Goal: Information Seeking & Learning: Learn about a topic

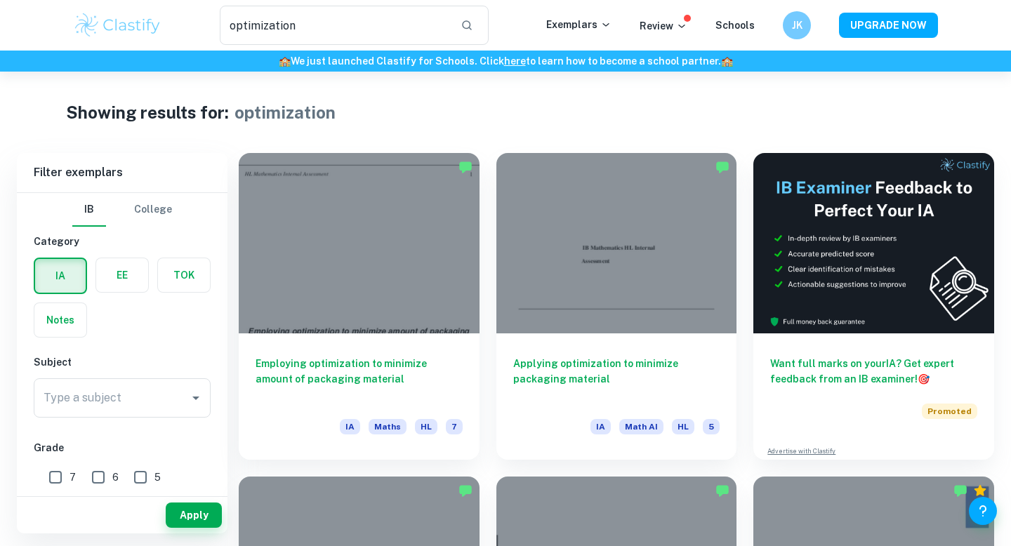
click at [112, 32] on img at bounding box center [117, 25] width 89 height 28
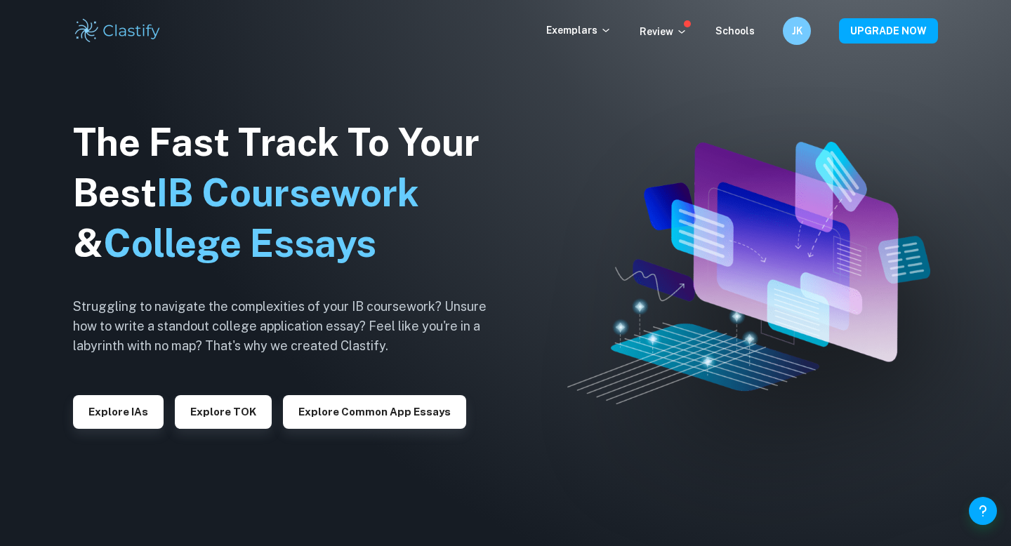
click at [109, 393] on div "Explore IAs" at bounding box center [118, 406] width 91 height 45
click at [109, 404] on button "Explore IAs" at bounding box center [118, 412] width 91 height 34
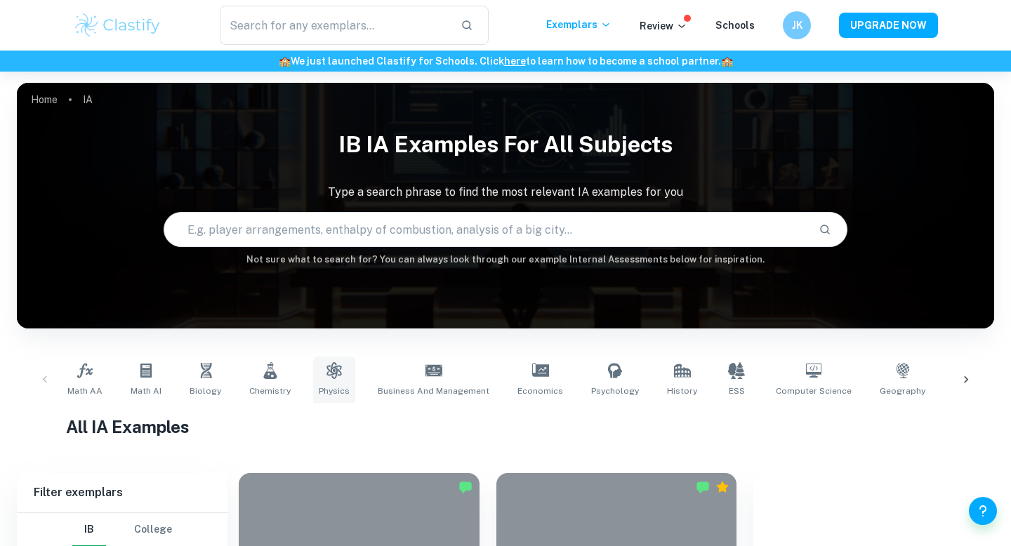
click at [326, 378] on icon at bounding box center [334, 370] width 17 height 17
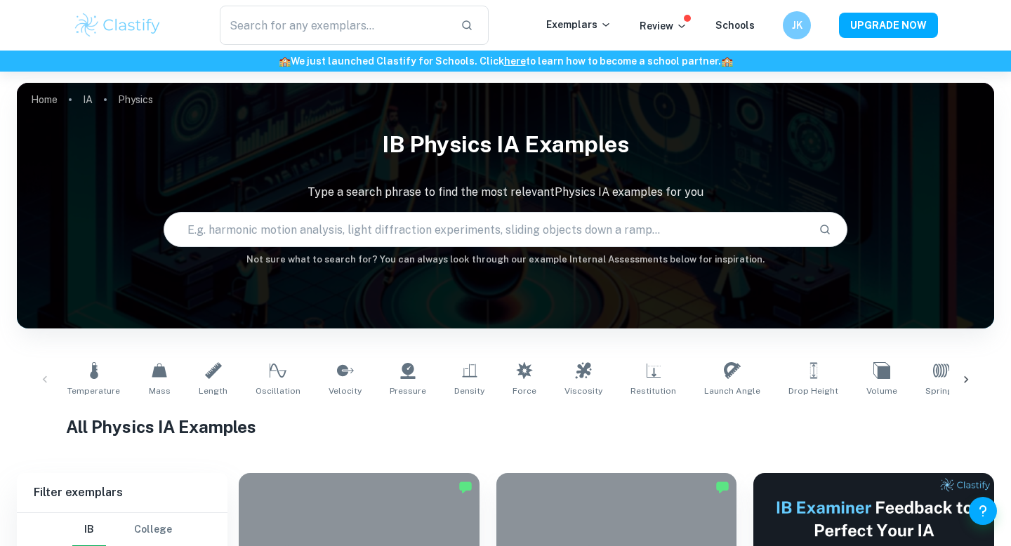
scroll to position [32, 0]
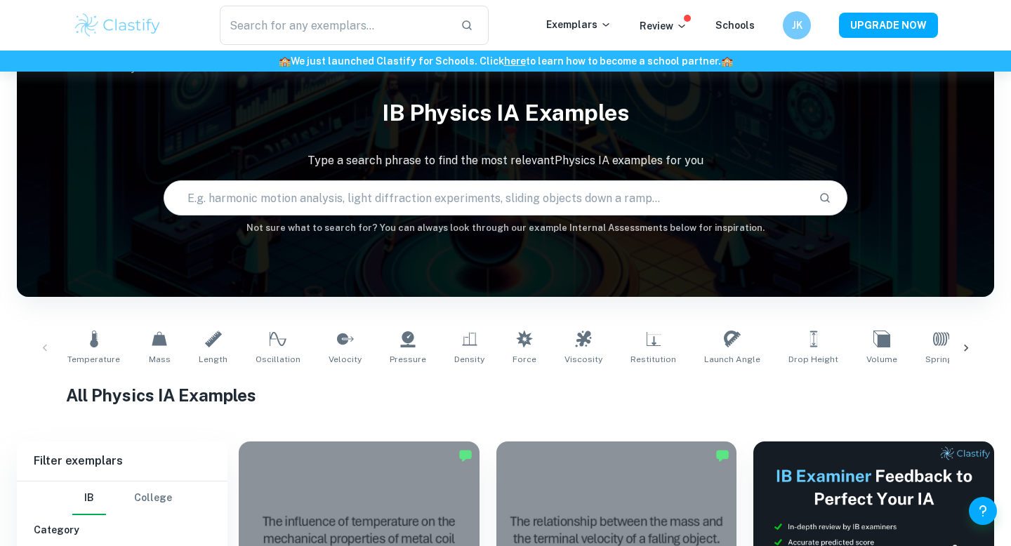
click at [975, 351] on div at bounding box center [966, 348] width 34 height 46
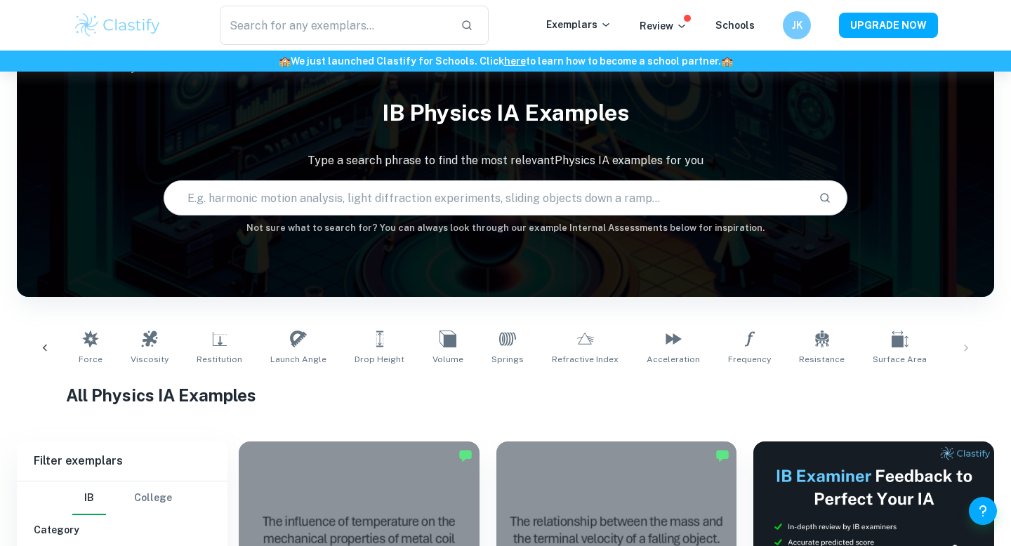
click at [966, 347] on div "Temperature Mass Length Oscillation Velocity Pressure Density Force Viscosity R…" at bounding box center [505, 348] width 954 height 46
click at [597, 207] on input "text" at bounding box center [485, 197] width 643 height 39
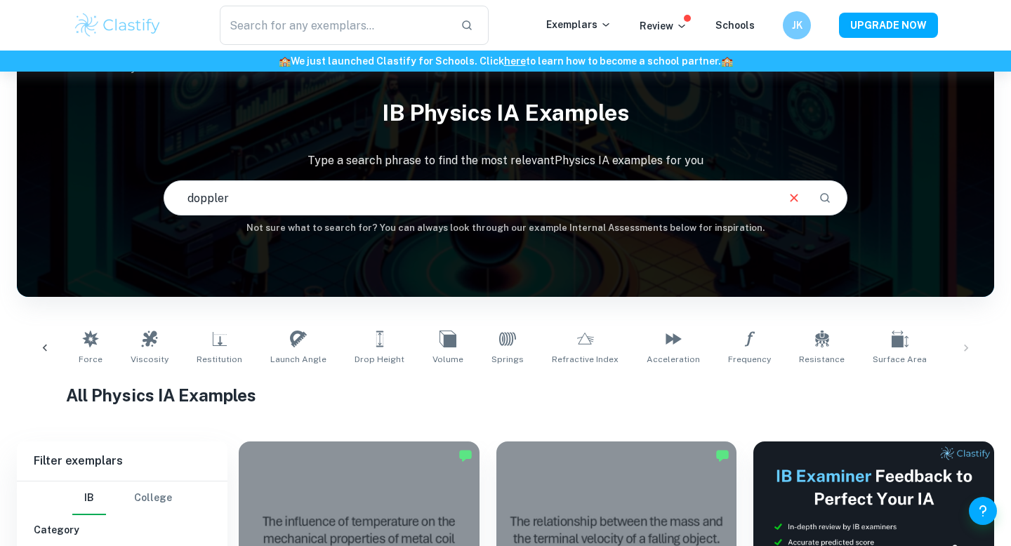
type input "doppler"
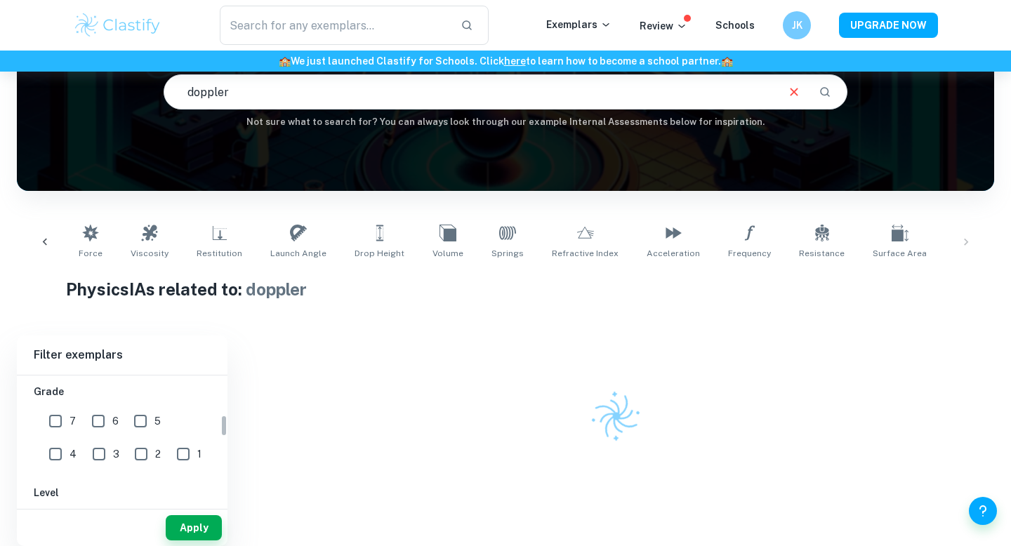
scroll to position [231, 0]
click at [63, 433] on input "7" at bounding box center [55, 429] width 28 height 28
checkbox input "true"
click at [54, 448] on input "HL" at bounding box center [57, 448] width 28 height 28
checkbox input "true"
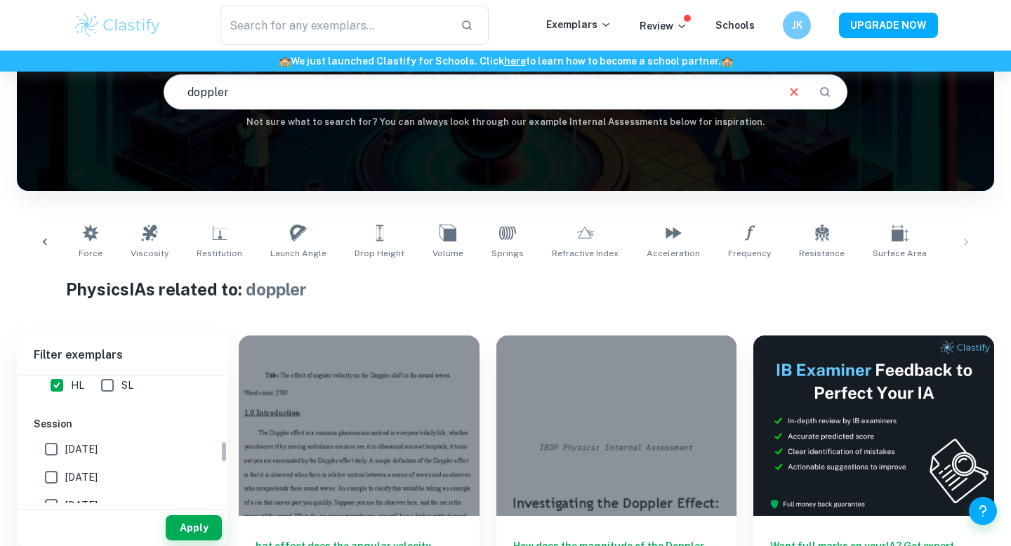
scroll to position [418, 0]
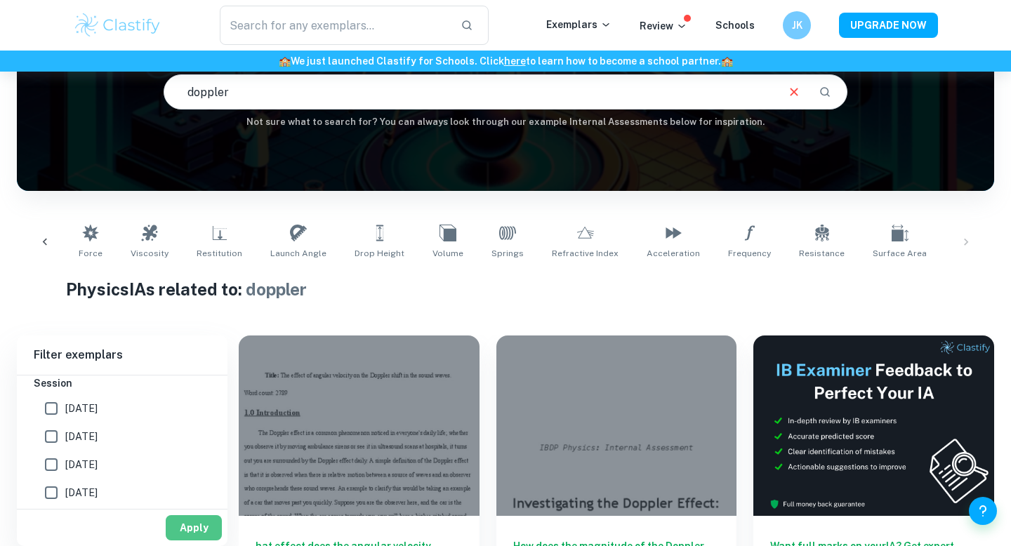
click at [187, 520] on button "Apply" at bounding box center [194, 527] width 56 height 25
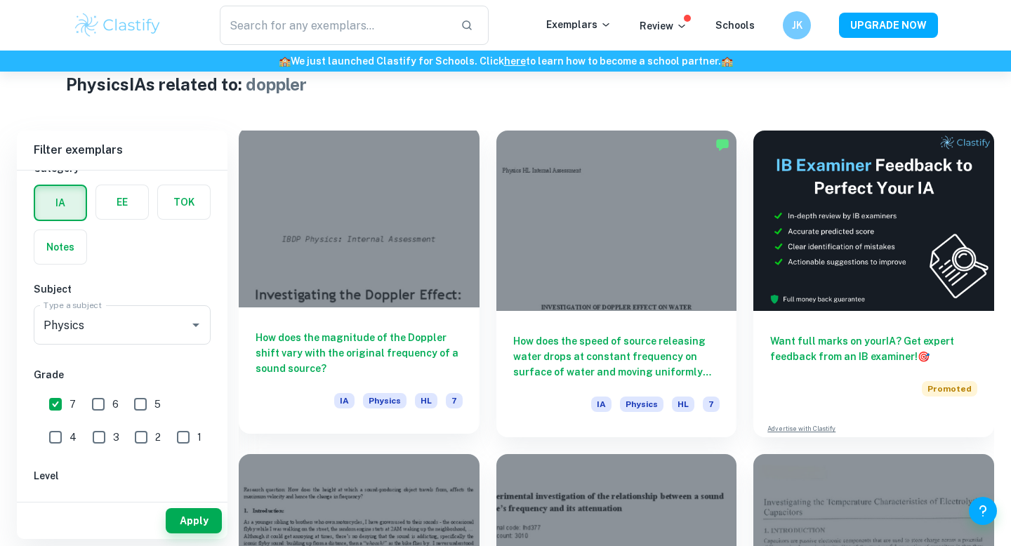
scroll to position [324, 0]
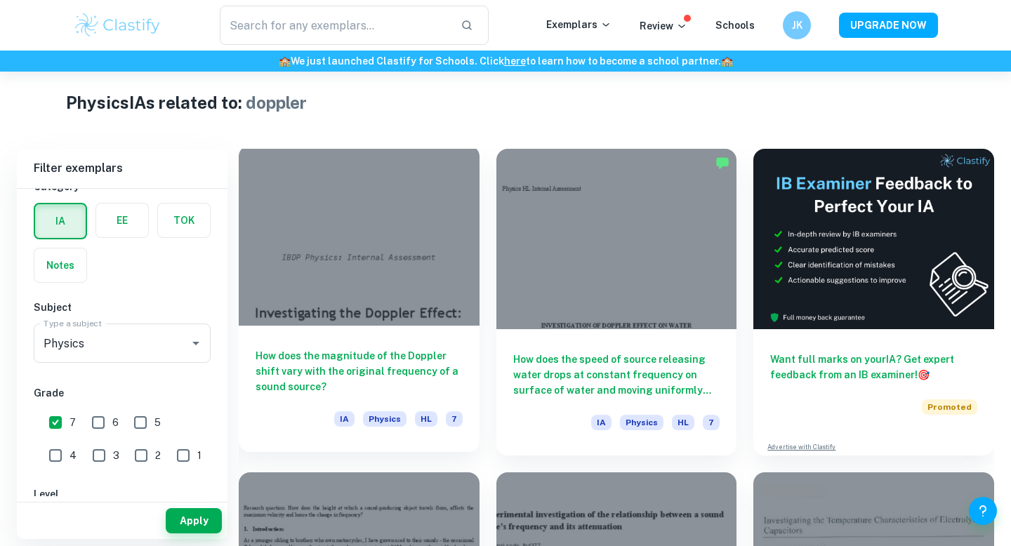
click at [367, 335] on div "How does the magnitude of the Doppler shift vary with the original frequency of…" at bounding box center [359, 389] width 241 height 126
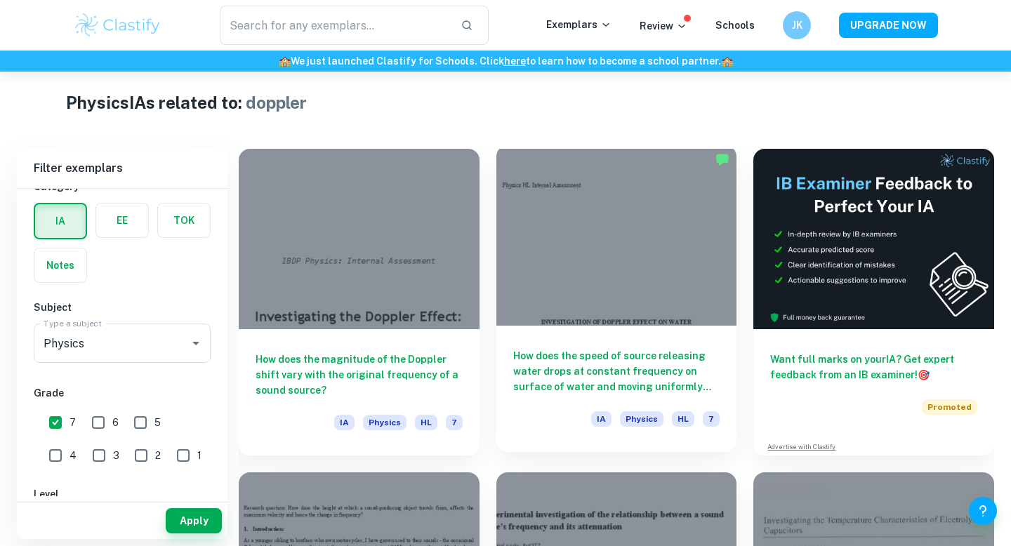
click at [612, 281] on div at bounding box center [616, 235] width 241 height 180
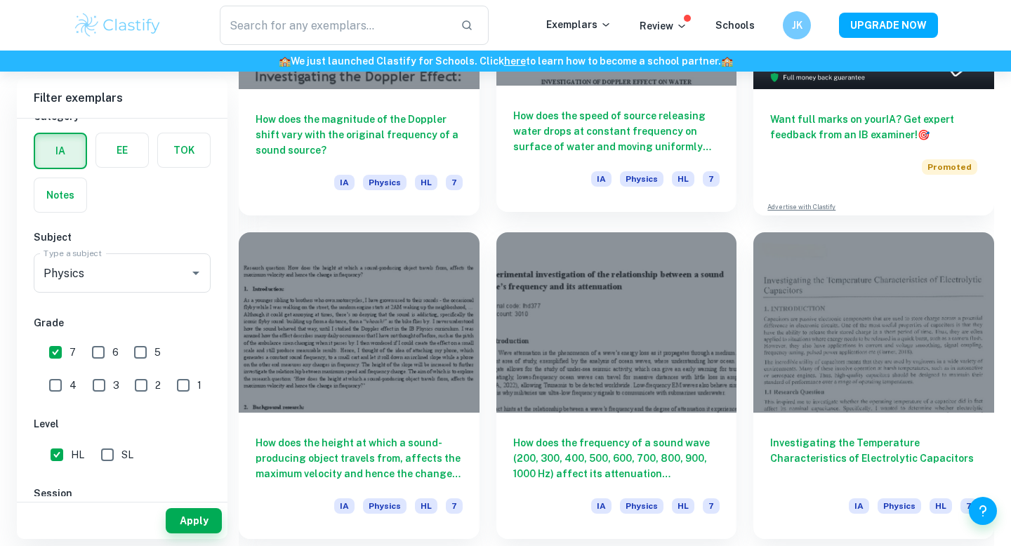
scroll to position [790, 0]
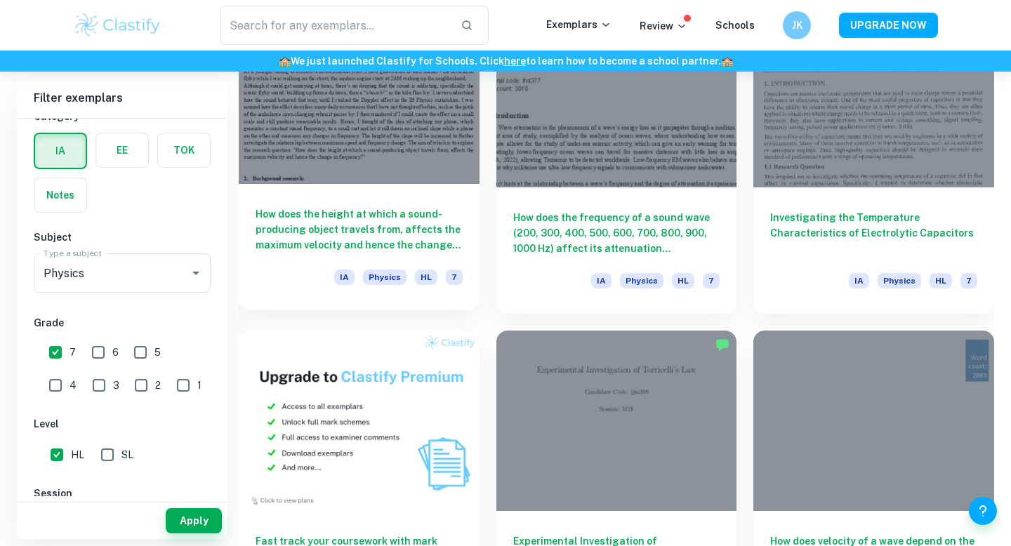
drag, startPoint x: 404, startPoint y: 195, endPoint x: 429, endPoint y: 195, distance: 24.6
click at [404, 195] on div "How does the height at which a sound-producing object travels from, affects the…" at bounding box center [359, 247] width 241 height 126
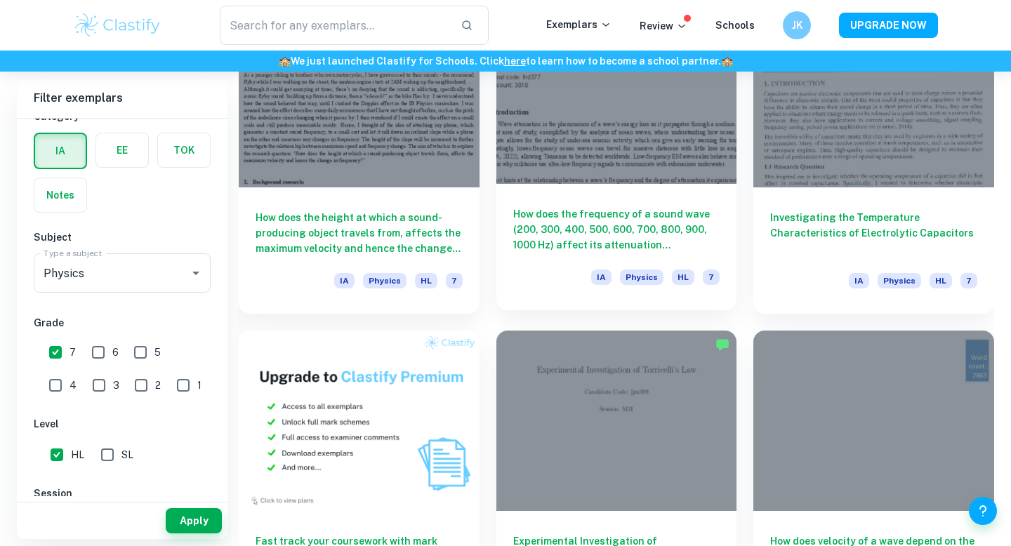
click at [645, 196] on div "How does the frequency of a sound wave (200, 300, 400, 500, 600, 700, 800, 900,…" at bounding box center [616, 247] width 241 height 126
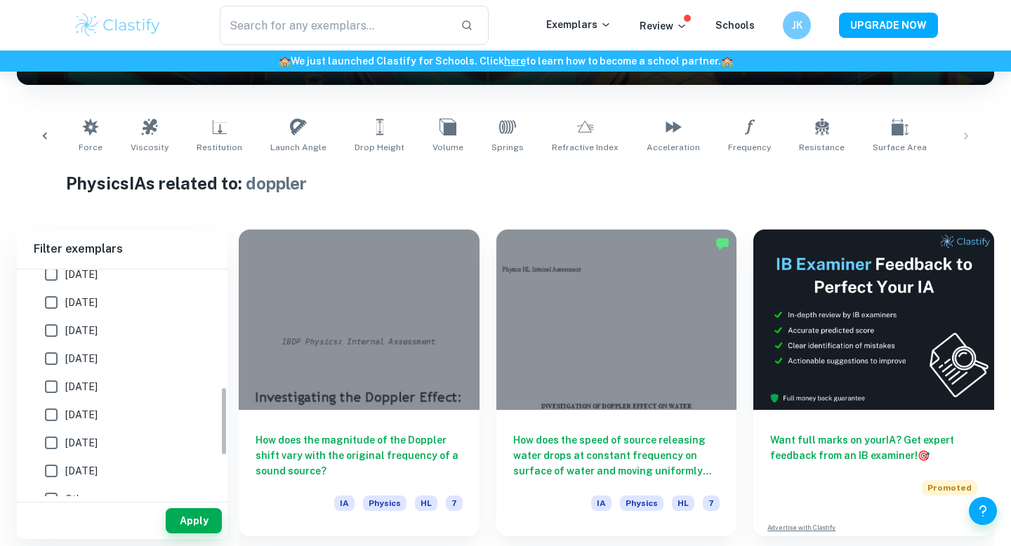
scroll to position [519, 0]
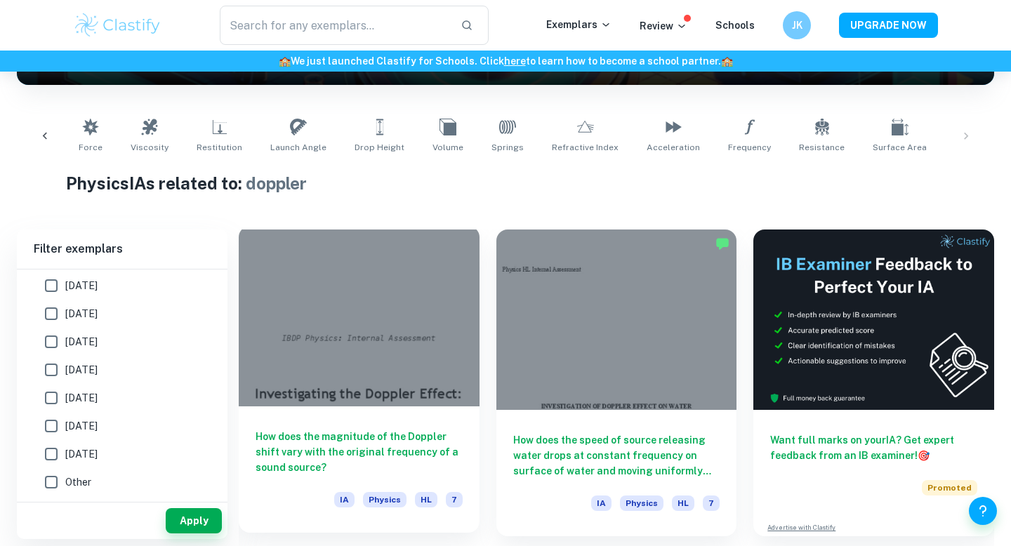
click at [373, 324] on div at bounding box center [359, 316] width 241 height 180
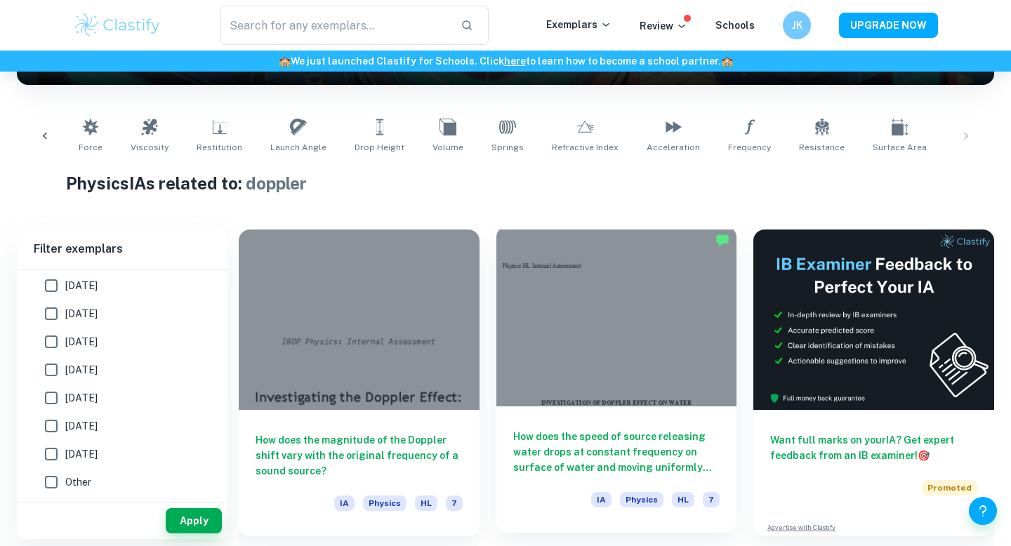
click at [573, 343] on div at bounding box center [616, 316] width 241 height 180
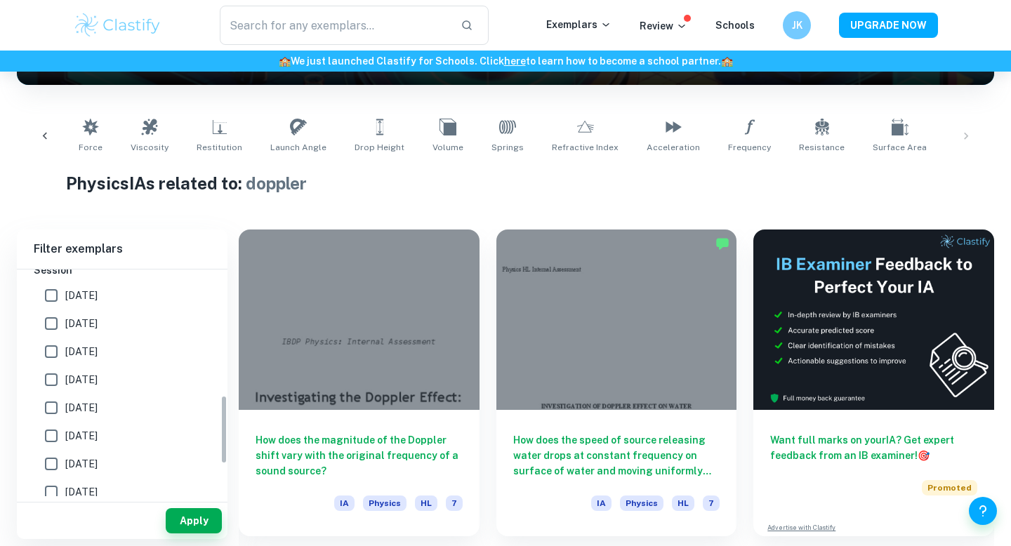
scroll to position [413, 0]
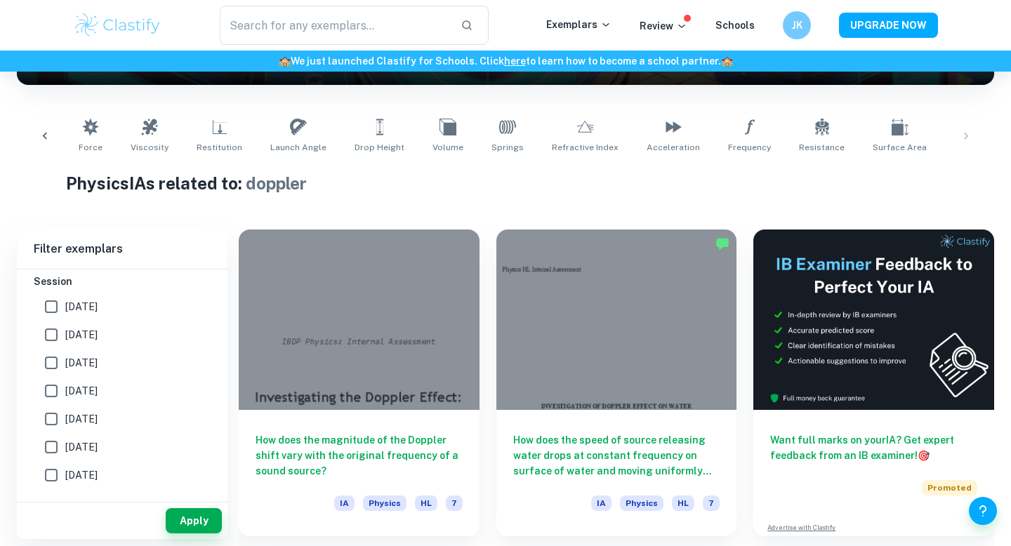
click at [98, 304] on span "May 2026" at bounding box center [81, 306] width 32 height 15
click at [65, 304] on input "May 2026" at bounding box center [51, 307] width 28 height 28
checkbox input "true"
click at [98, 331] on span "[DATE]" at bounding box center [81, 334] width 32 height 15
click at [65, 331] on input "[DATE]" at bounding box center [51, 335] width 28 height 28
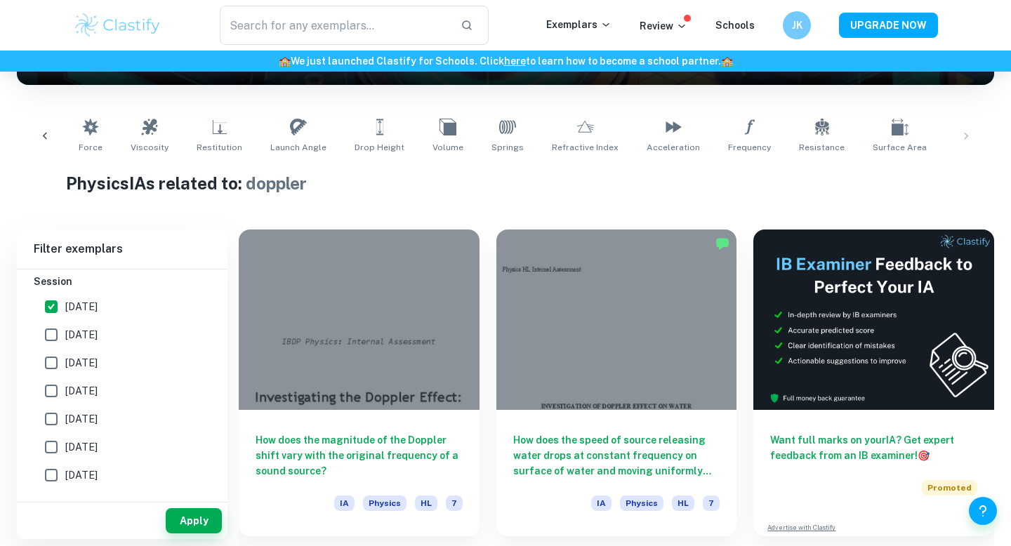
checkbox input "true"
click at [98, 363] on span "November 2024" at bounding box center [81, 362] width 32 height 15
click at [65, 363] on input "November 2024" at bounding box center [51, 363] width 28 height 28
checkbox input "true"
click at [197, 517] on button "Apply" at bounding box center [194, 520] width 56 height 25
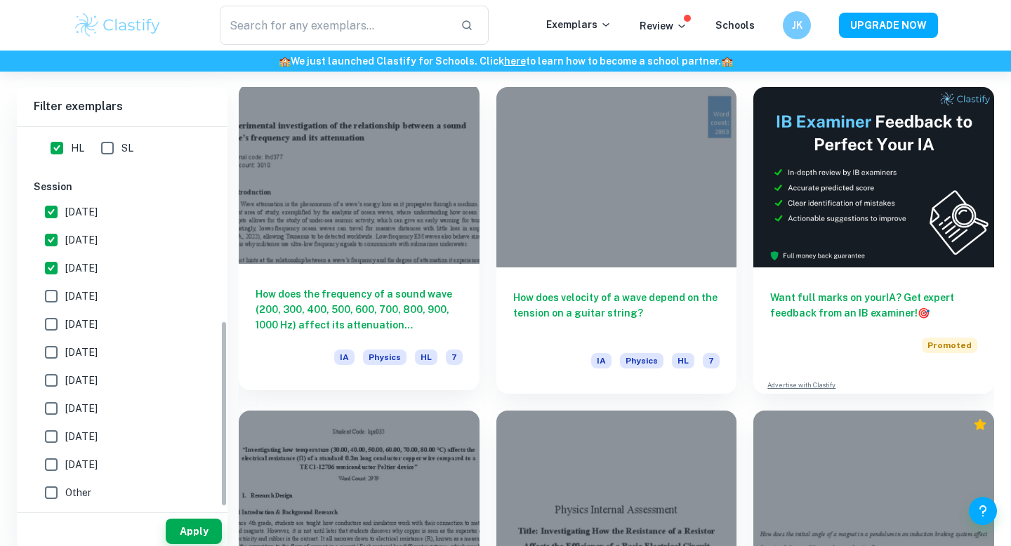
scroll to position [397, 0]
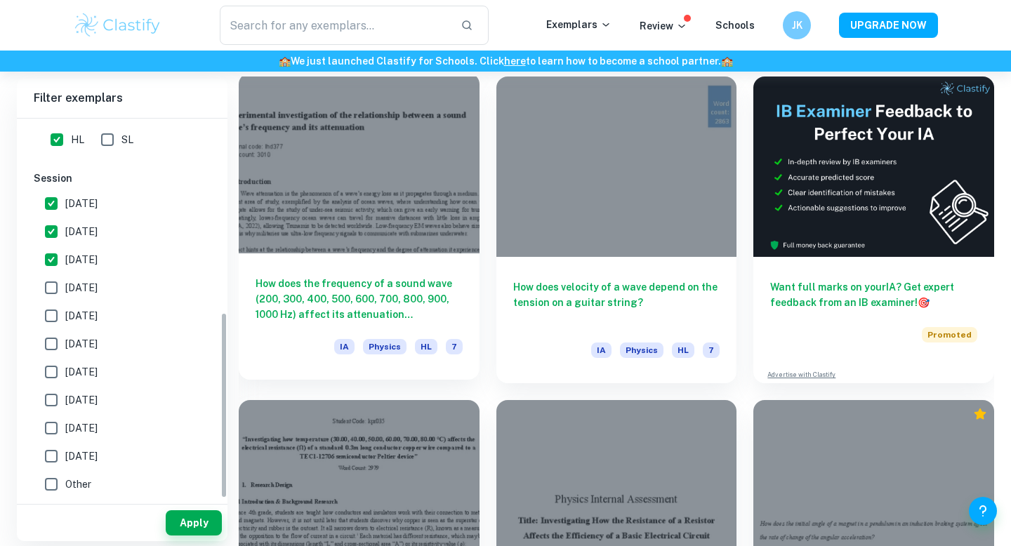
click at [385, 261] on div "How does the frequency of a sound wave (200, 300, 400, 500, 600, 700, 800, 900,…" at bounding box center [359, 316] width 241 height 126
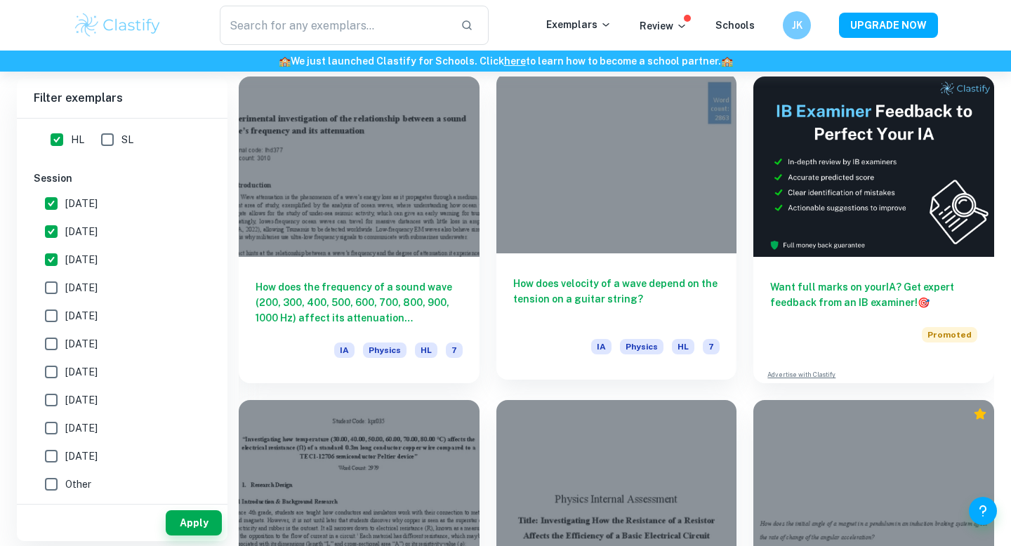
click at [665, 283] on h6 "How does velocity of a wave depend on the tension on a guitar string?" at bounding box center [616, 299] width 207 height 46
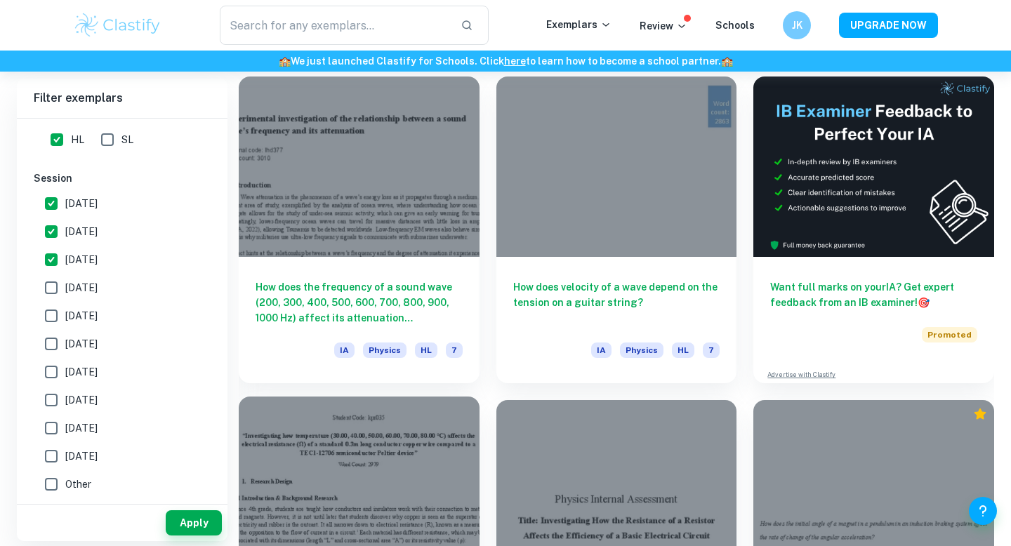
click at [387, 466] on div at bounding box center [359, 487] width 241 height 180
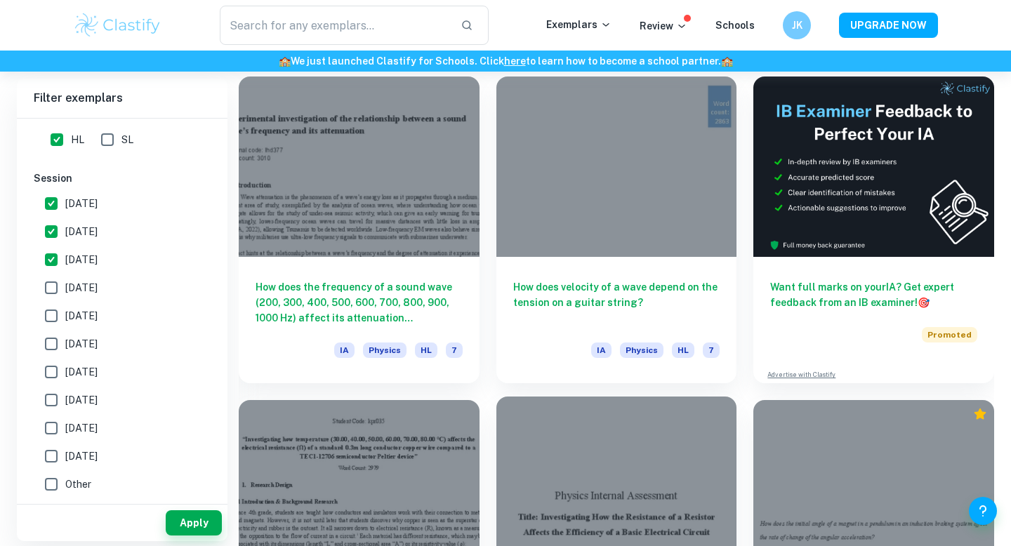
click at [619, 469] on div at bounding box center [616, 487] width 241 height 180
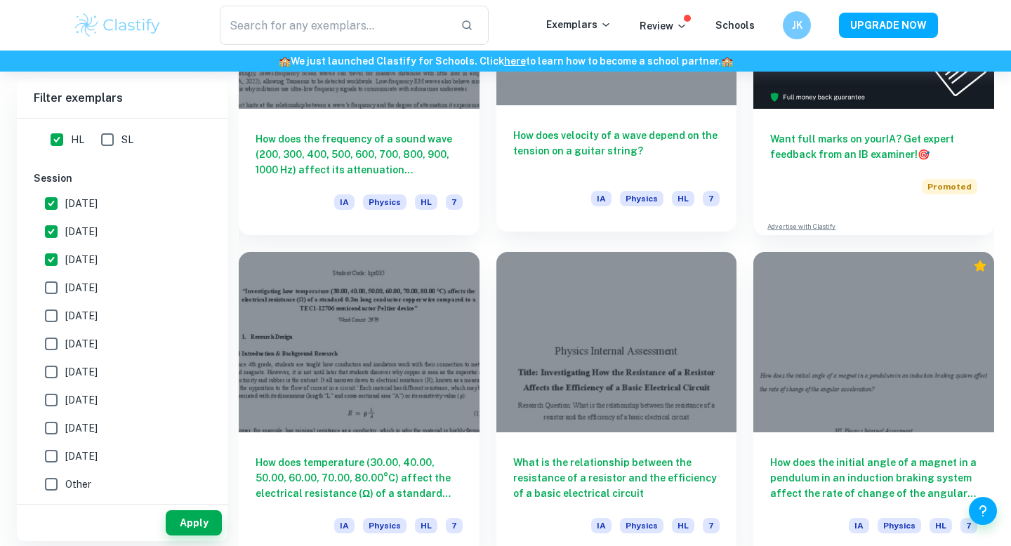
scroll to position [368, 0]
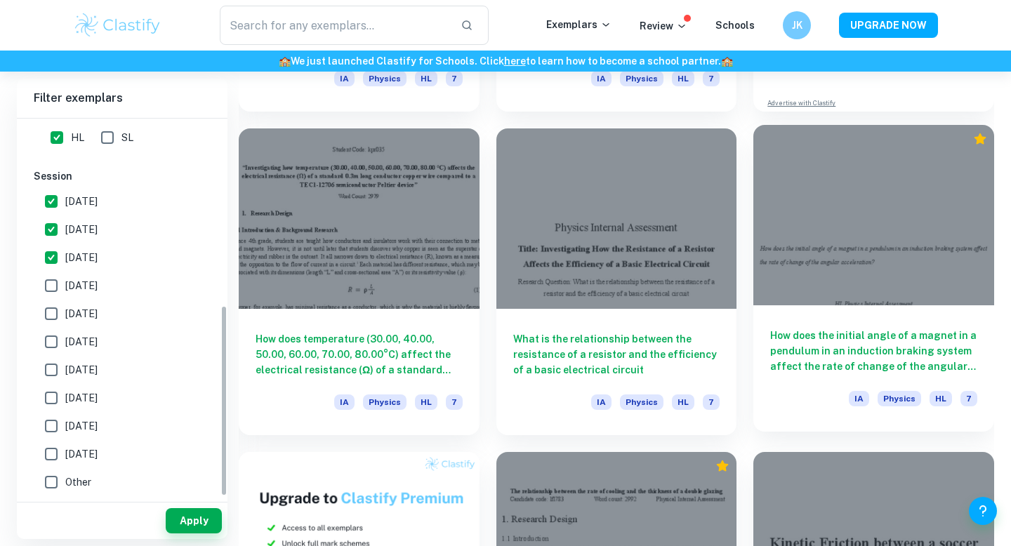
click at [865, 300] on div at bounding box center [873, 215] width 241 height 180
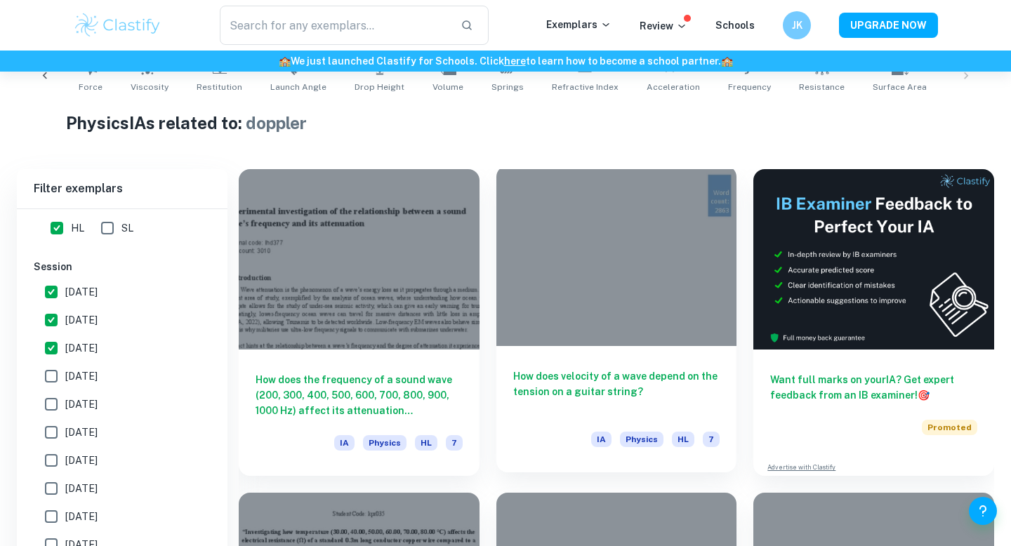
scroll to position [413, 0]
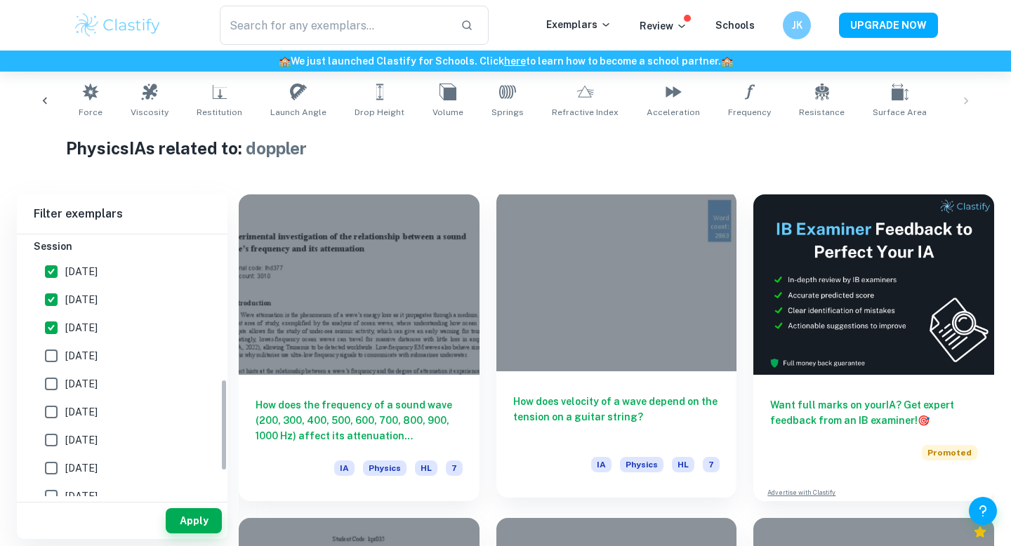
click at [613, 326] on div at bounding box center [616, 281] width 241 height 180
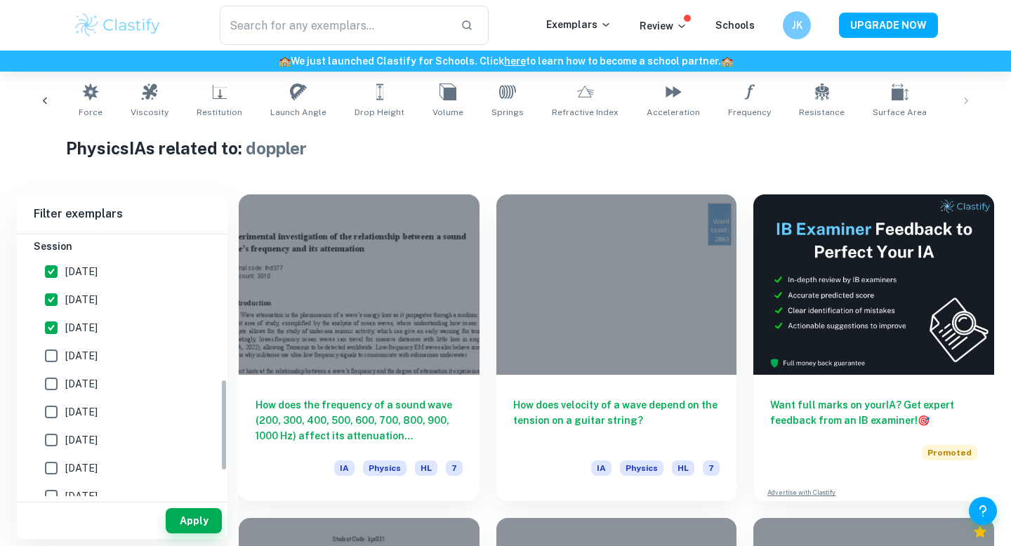
click at [111, 359] on label "May 2024" at bounding box center [118, 356] width 162 height 28
click at [65, 359] on input "May 2024" at bounding box center [51, 356] width 28 height 28
click at [98, 359] on span "May 2024" at bounding box center [81, 355] width 32 height 15
click at [65, 359] on input "May 2024" at bounding box center [51, 356] width 28 height 28
checkbox input "false"
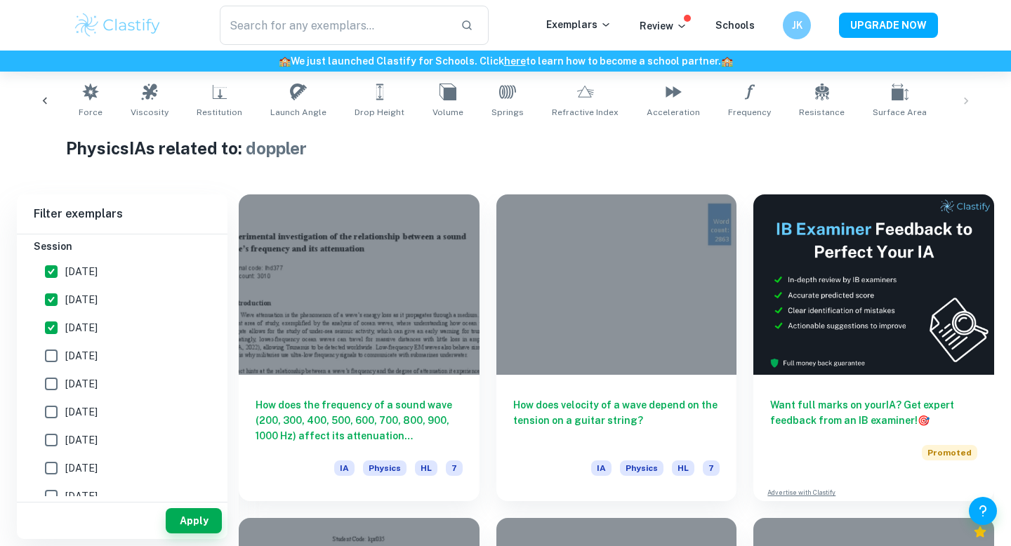
click at [105, 338] on label "November 2024" at bounding box center [118, 328] width 162 height 28
click at [65, 338] on input "November 2024" at bounding box center [51, 328] width 28 height 28
checkbox input "false"
click at [103, 310] on label "[DATE]" at bounding box center [118, 300] width 162 height 28
click at [65, 310] on input "[DATE]" at bounding box center [51, 300] width 28 height 28
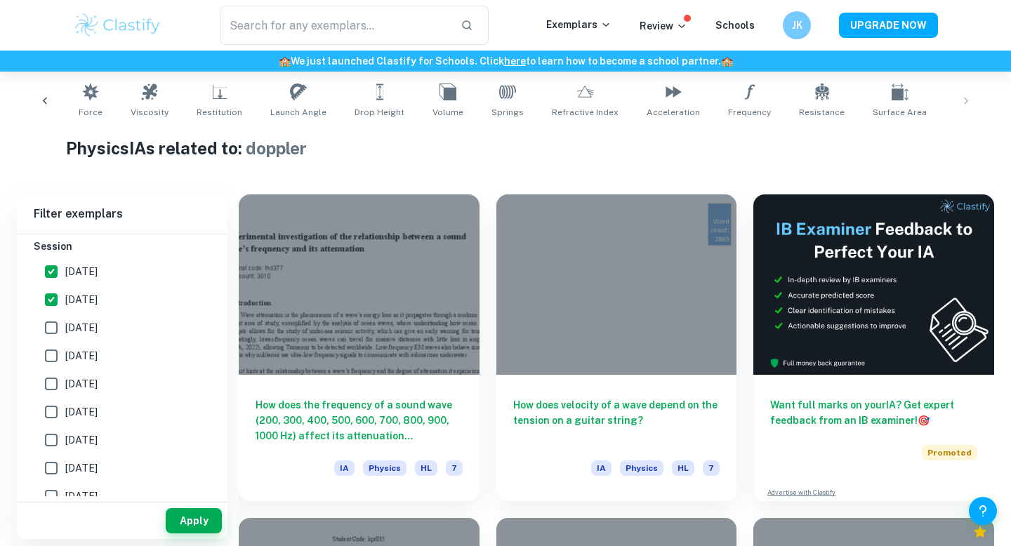
checkbox input "false"
click at [98, 273] on span "May 2026" at bounding box center [81, 271] width 32 height 15
click at [65, 273] on input "May 2026" at bounding box center [51, 272] width 28 height 28
checkbox input "false"
click at [201, 519] on button "Apply" at bounding box center [194, 520] width 56 height 25
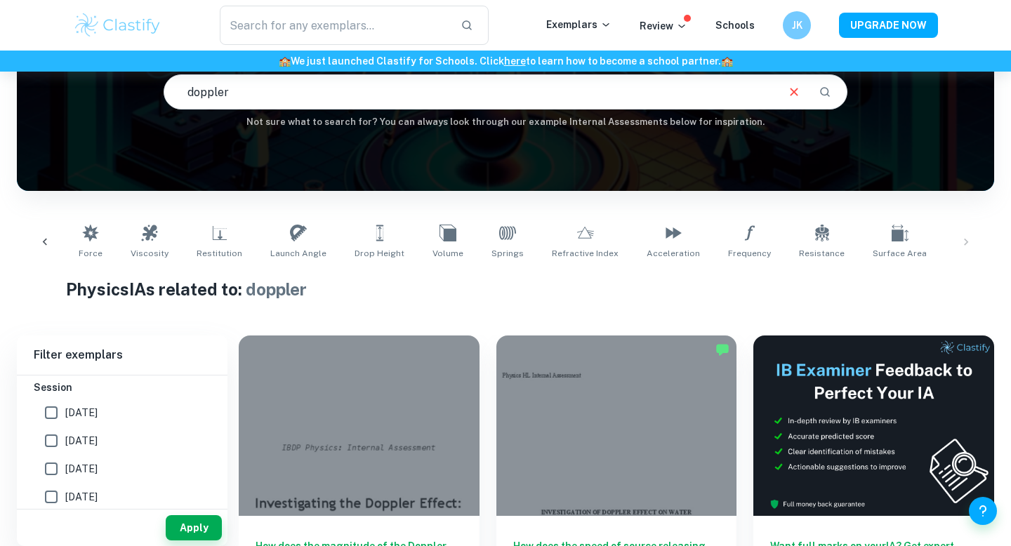
scroll to position [279, 0]
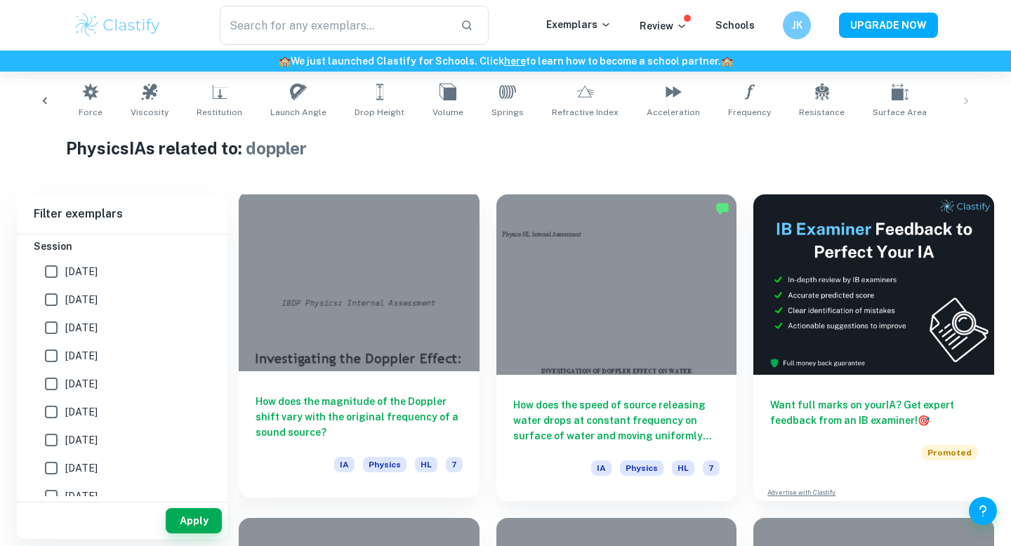
click at [355, 387] on div "How does the magnitude of the Doppler shift vary with the original frequency of…" at bounding box center [359, 434] width 241 height 126
click at [385, 345] on div at bounding box center [359, 281] width 241 height 180
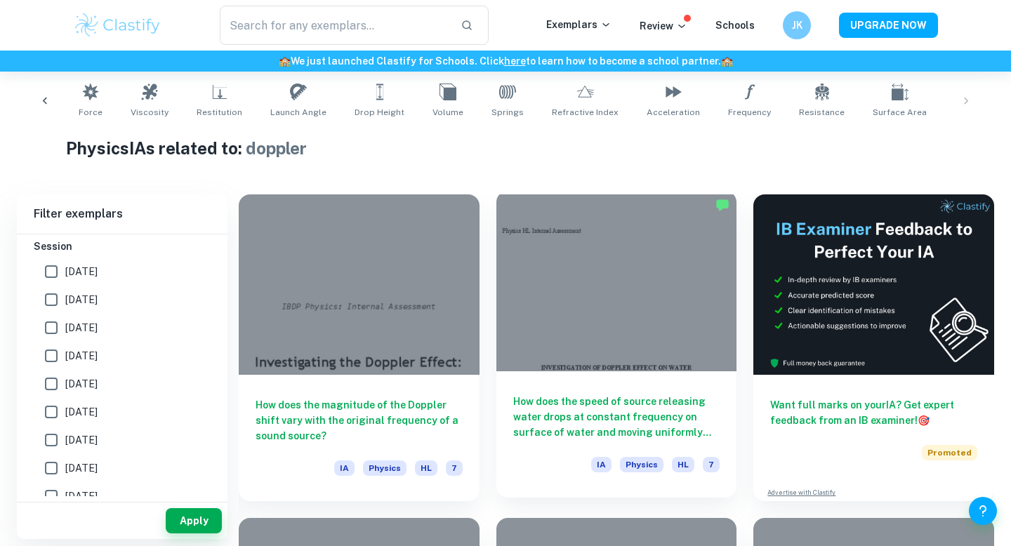
click at [620, 348] on div at bounding box center [616, 281] width 241 height 180
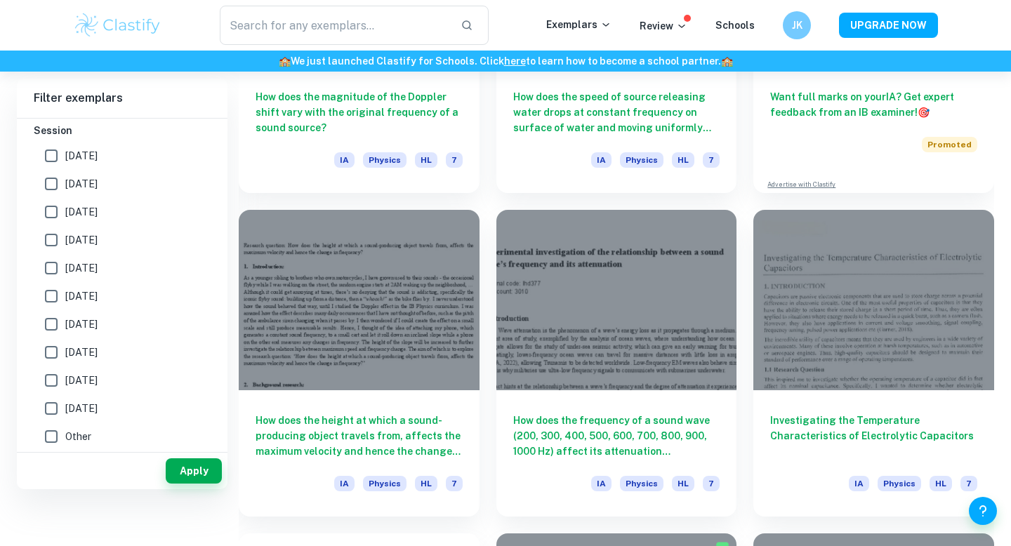
scroll to position [368, 0]
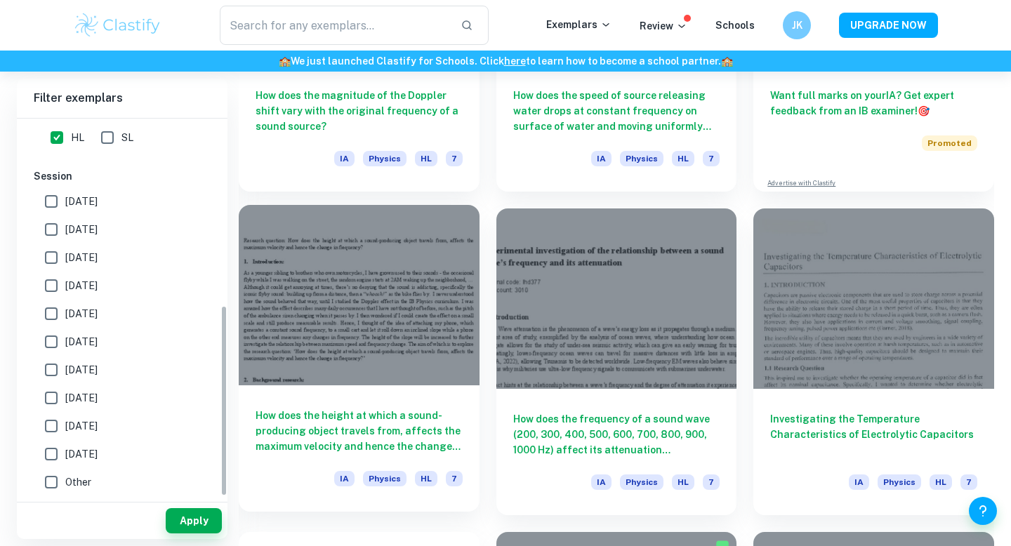
click at [350, 319] on div at bounding box center [359, 295] width 241 height 180
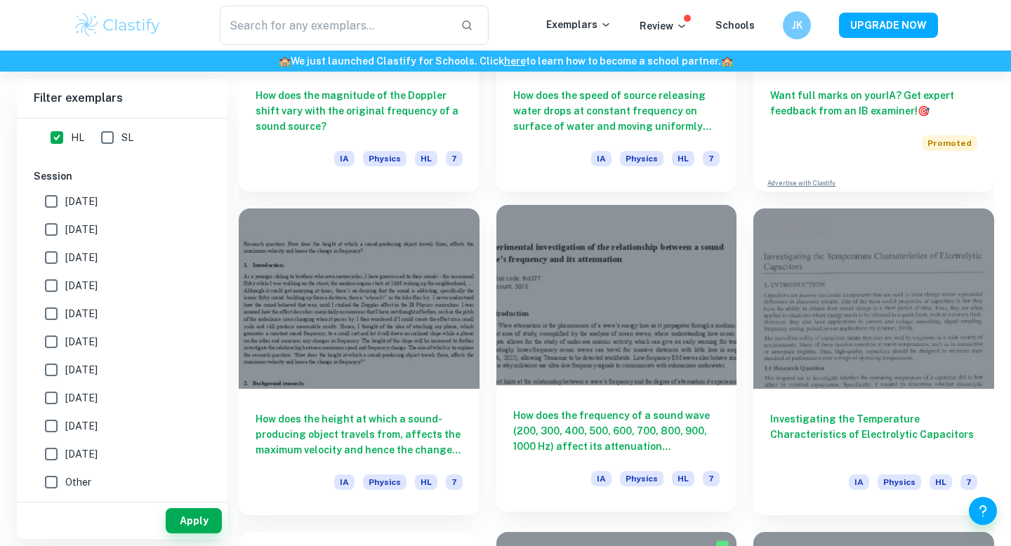
click at [619, 309] on div at bounding box center [616, 295] width 241 height 180
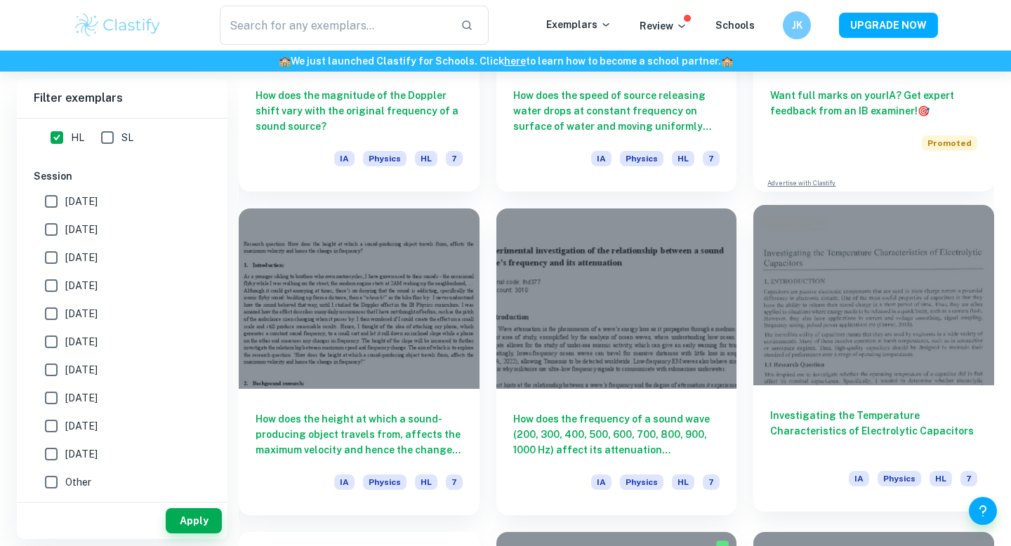
click at [849, 266] on div at bounding box center [873, 295] width 241 height 180
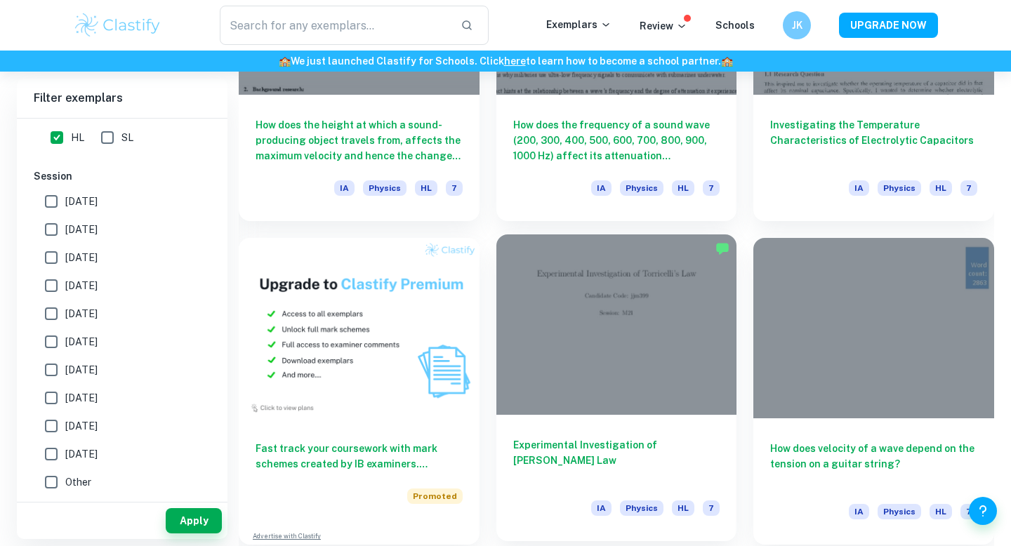
scroll to position [910, 0]
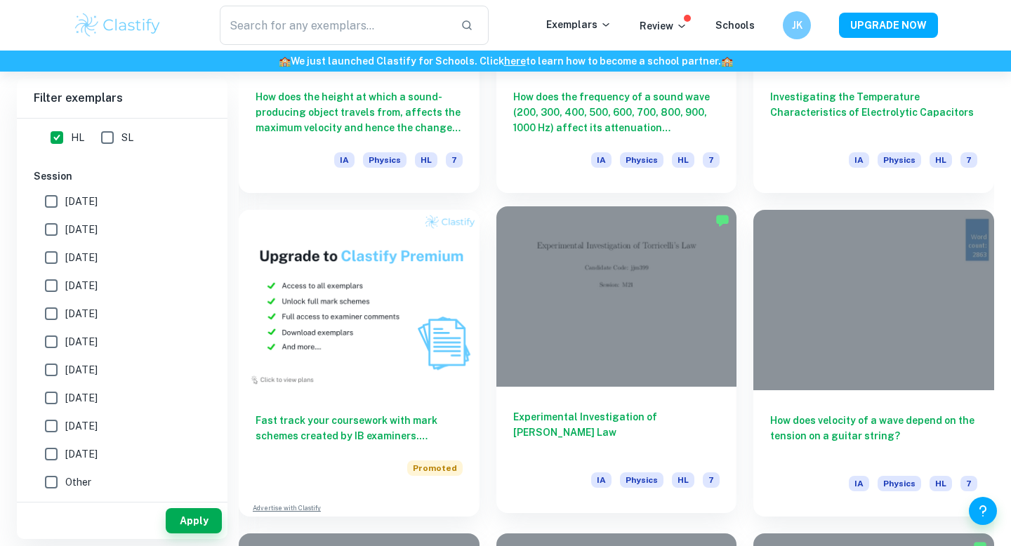
click at [633, 367] on div at bounding box center [616, 296] width 241 height 180
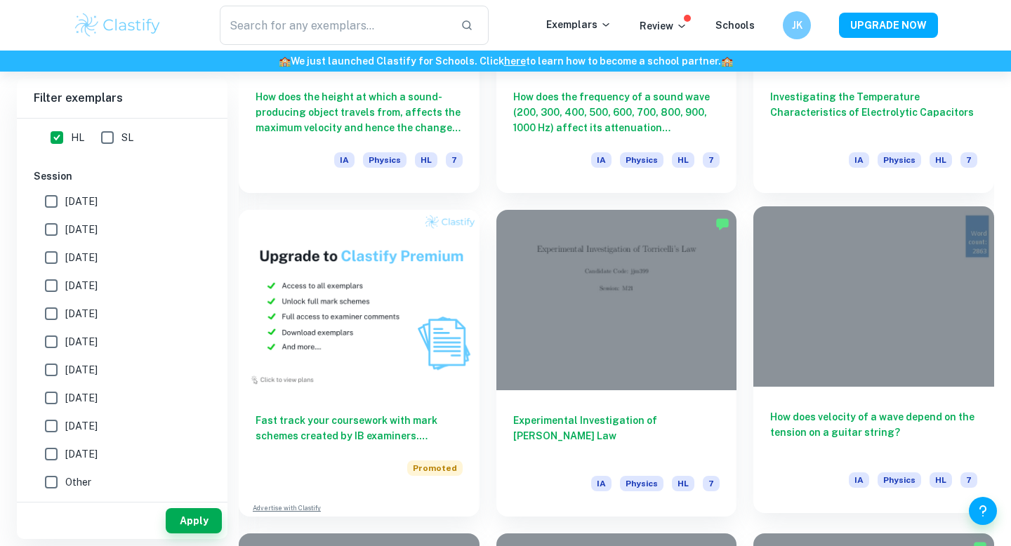
click at [978, 367] on div at bounding box center [873, 296] width 241 height 180
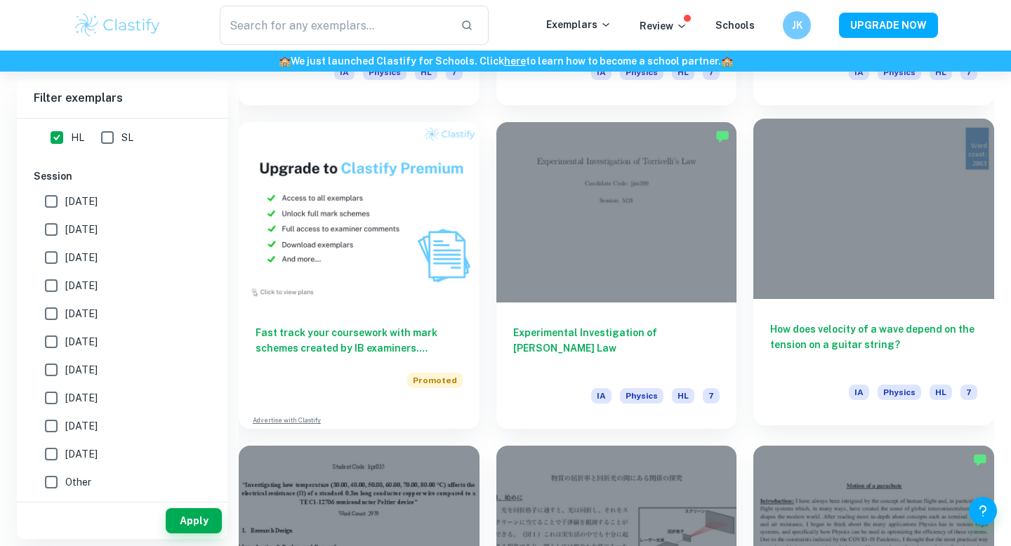
click at [820, 275] on div at bounding box center [873, 209] width 241 height 180
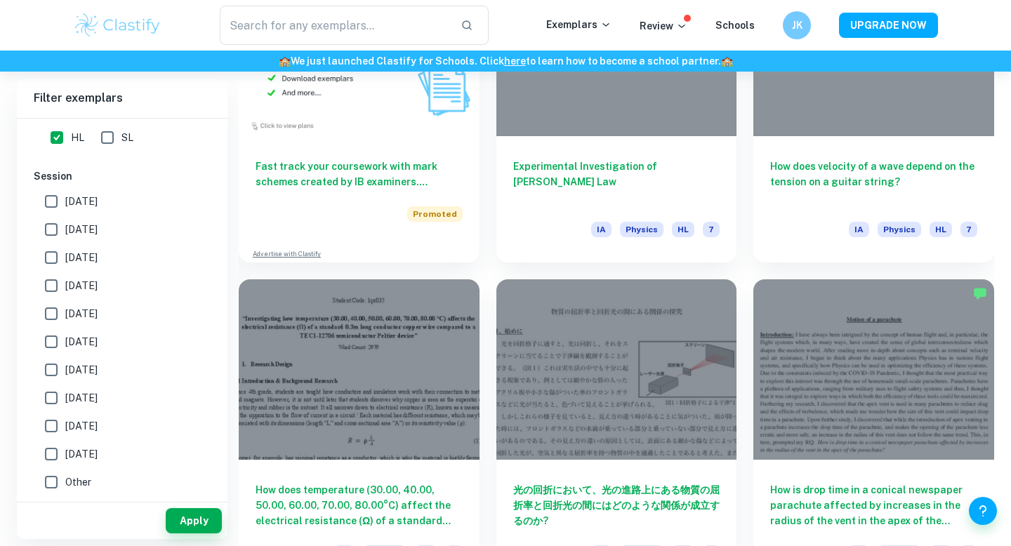
scroll to position [1301, 0]
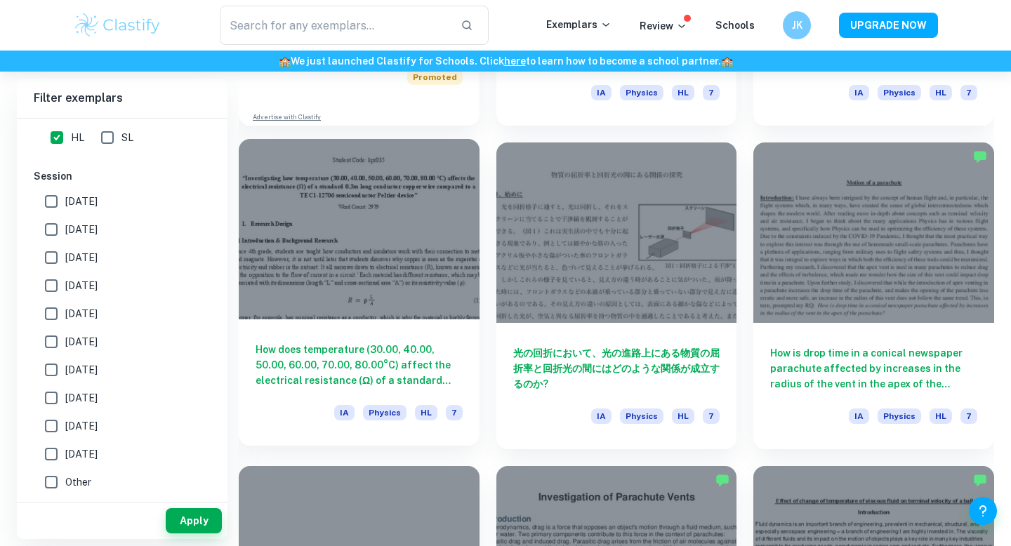
click at [335, 326] on div "How does temperature (30.00, 40.00, 50.00, 60.00, 70.00, 80.00°C) affect the el…" at bounding box center [359, 382] width 241 height 126
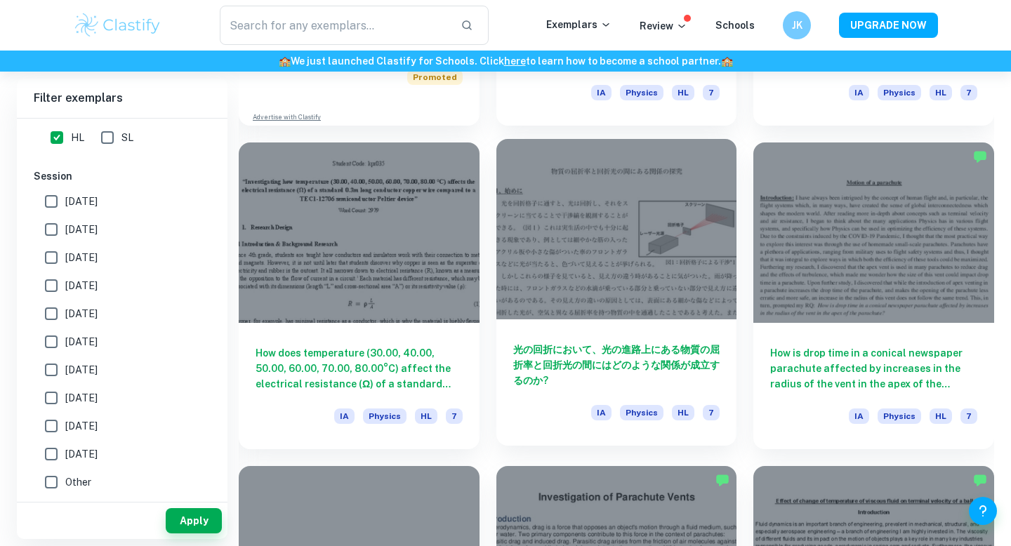
click at [696, 328] on div "光の回折において、光の進路上にある物質の屈折率と回折光の間にはどのような関係が成立するのか? IA Physics HL 7" at bounding box center [616, 382] width 241 height 126
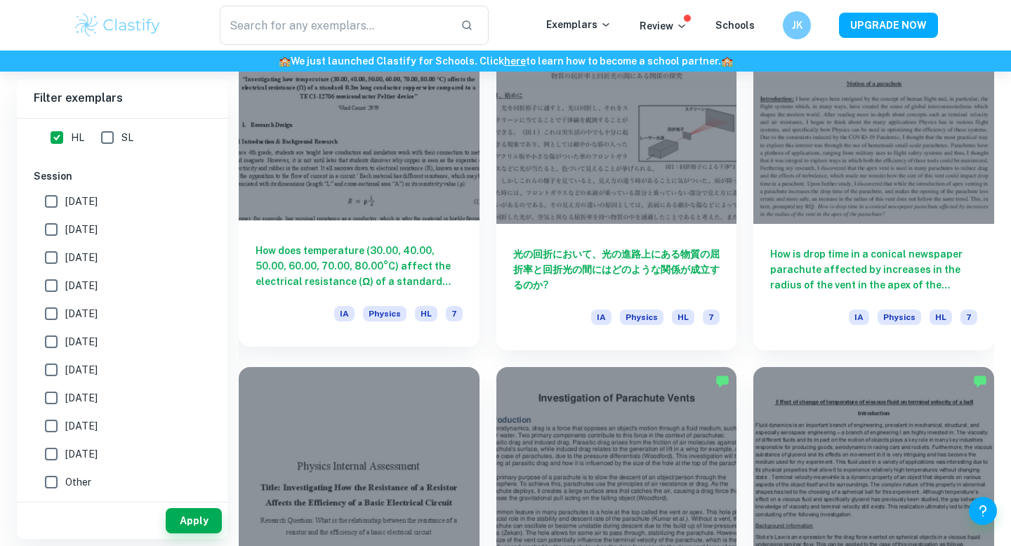
scroll to position [1551, 0]
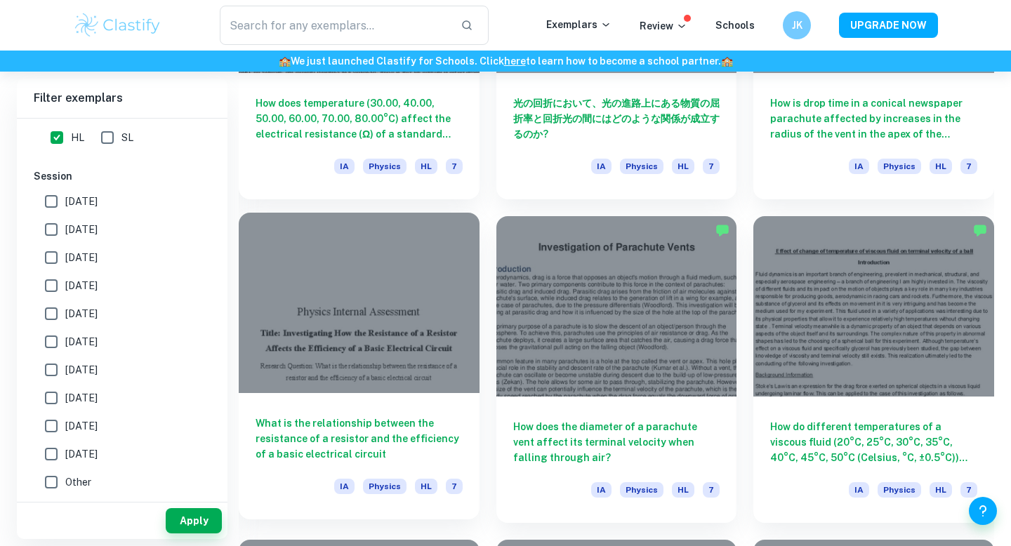
click at [371, 324] on div at bounding box center [359, 303] width 241 height 180
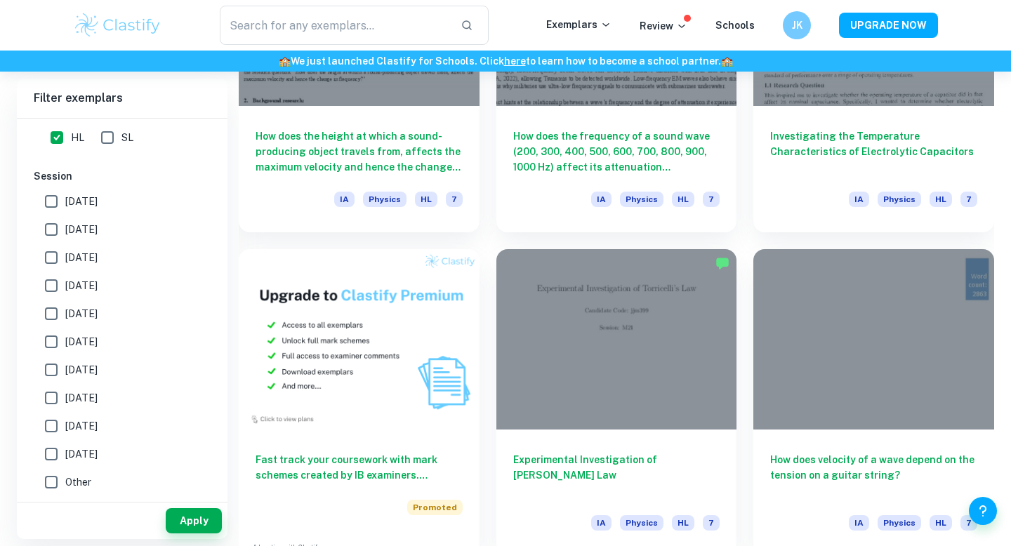
scroll to position [860, 0]
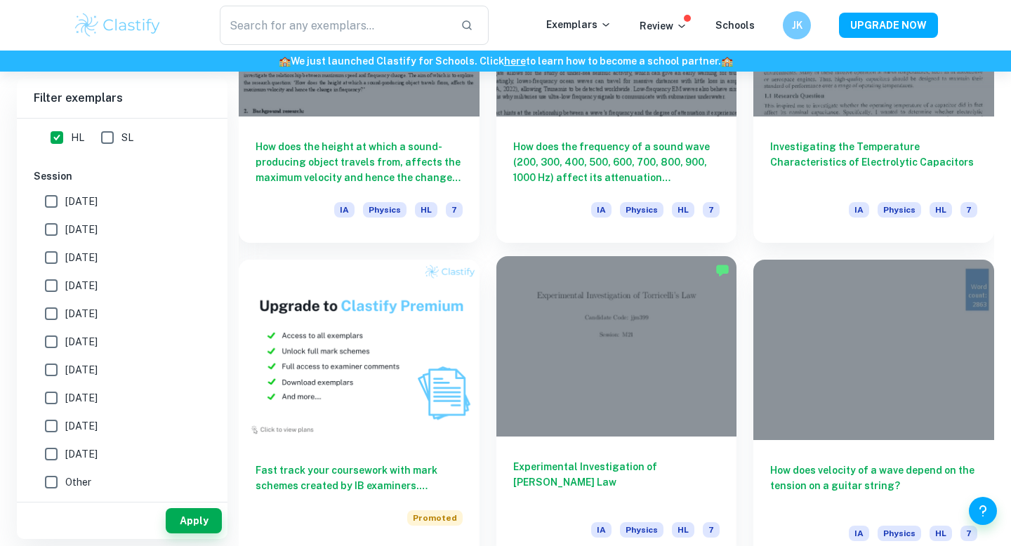
click at [644, 350] on div at bounding box center [616, 346] width 241 height 180
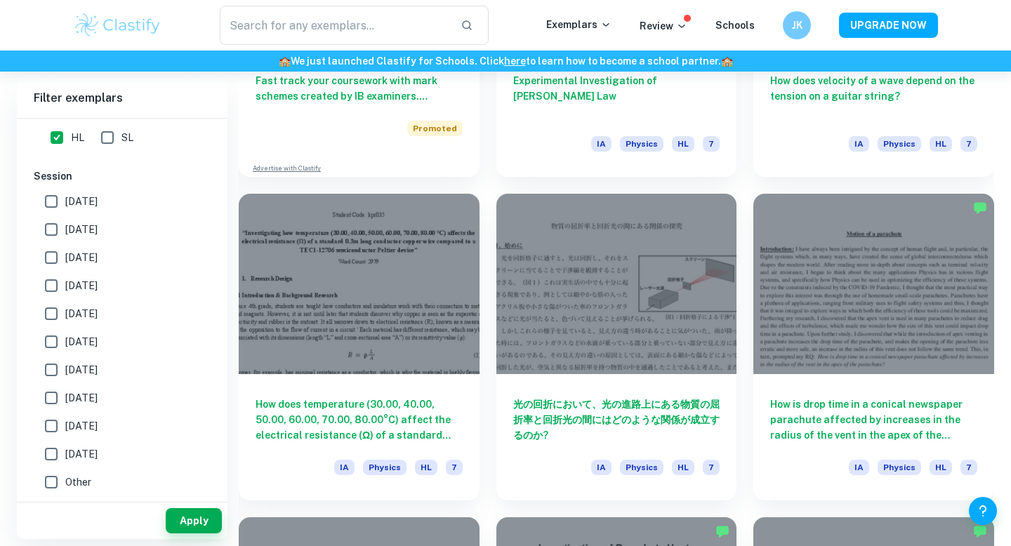
scroll to position [1259, 0]
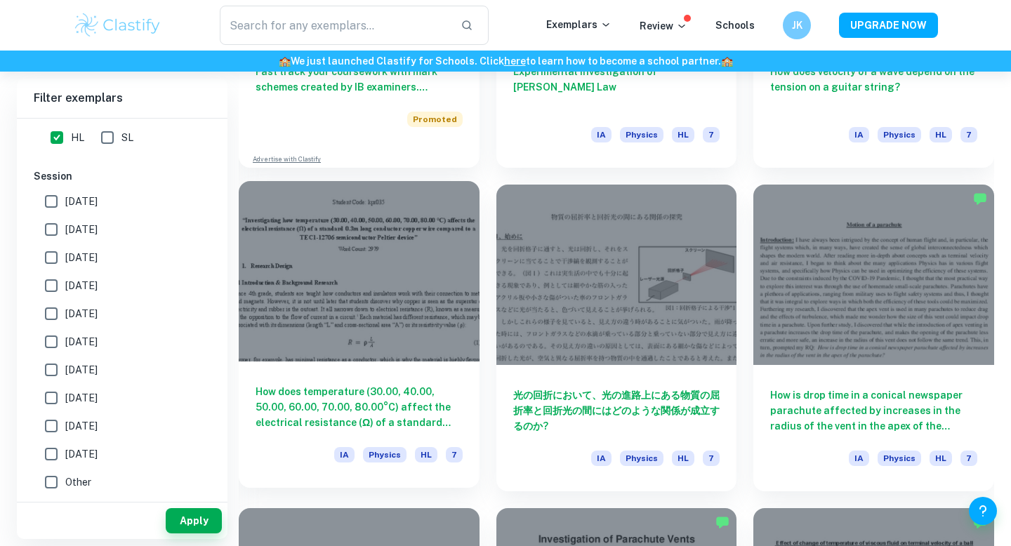
click at [409, 299] on div at bounding box center [359, 271] width 241 height 180
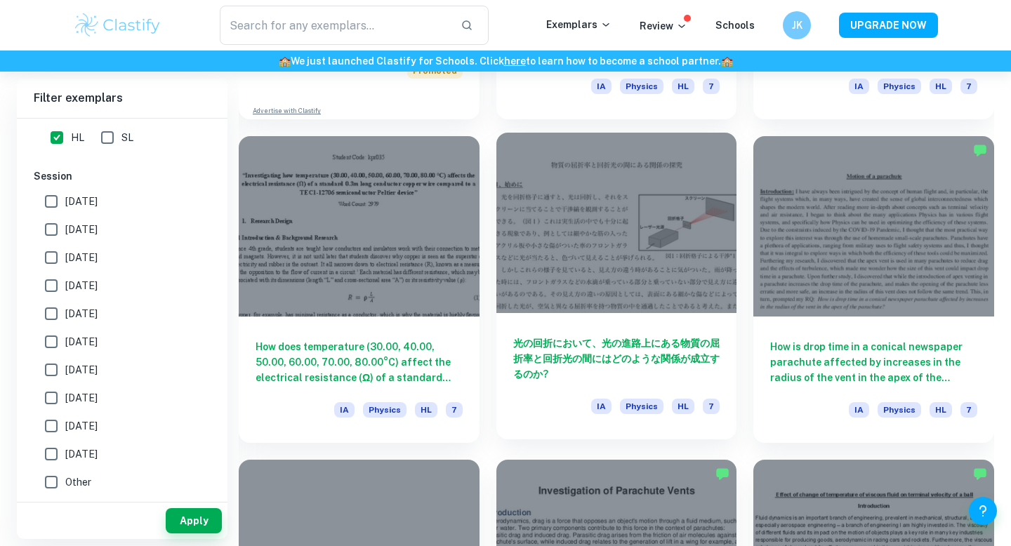
scroll to position [1310, 0]
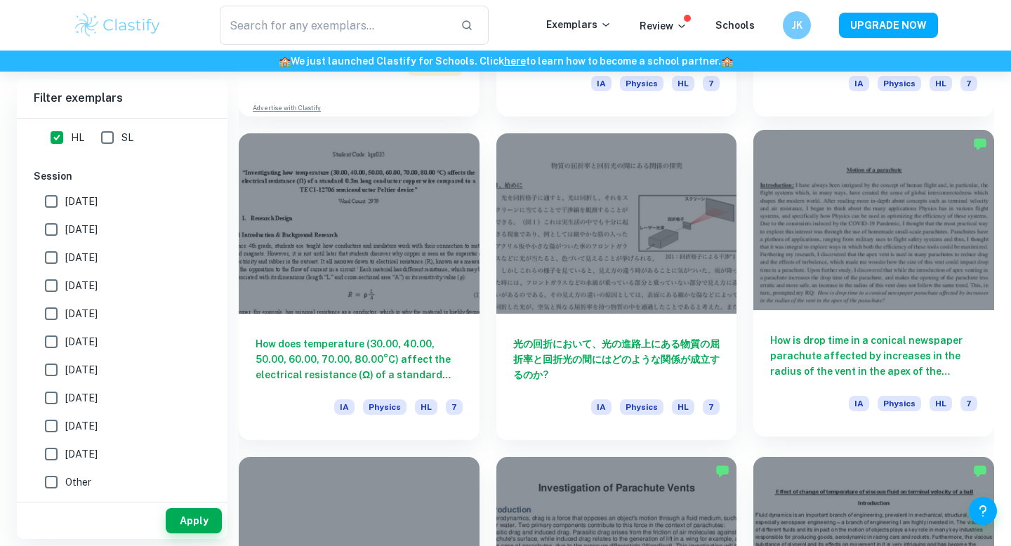
click at [814, 248] on div at bounding box center [873, 220] width 241 height 180
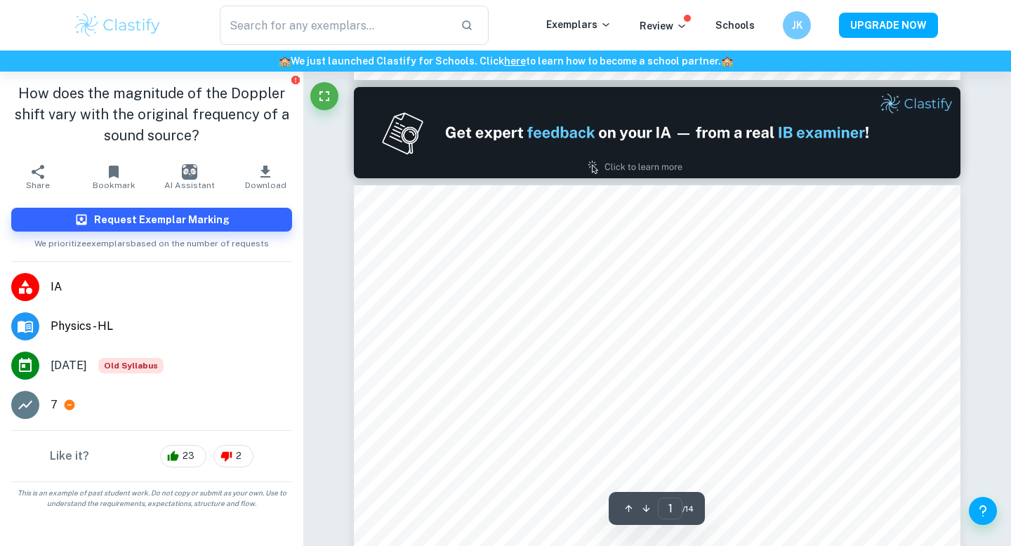
type input "2"
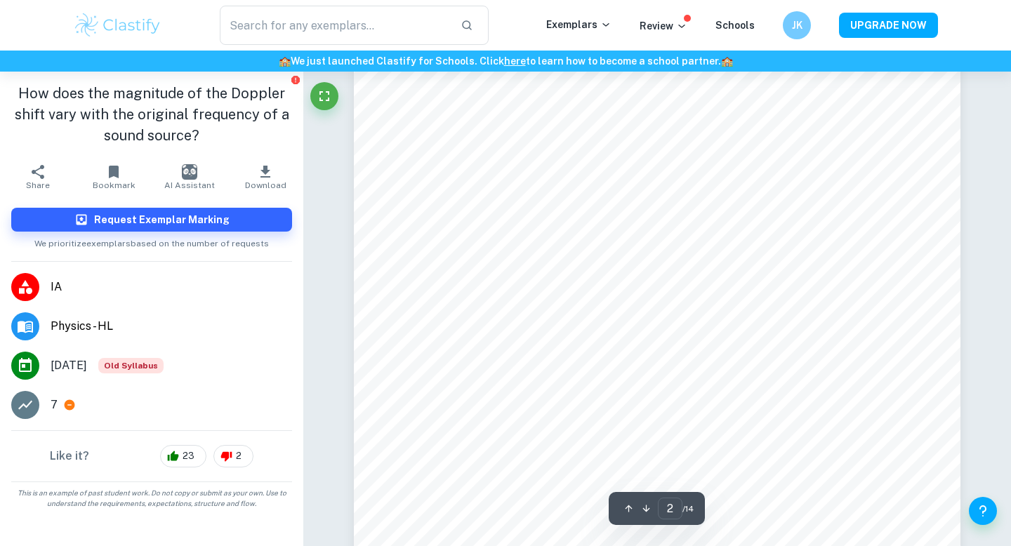
scroll to position [1300, 0]
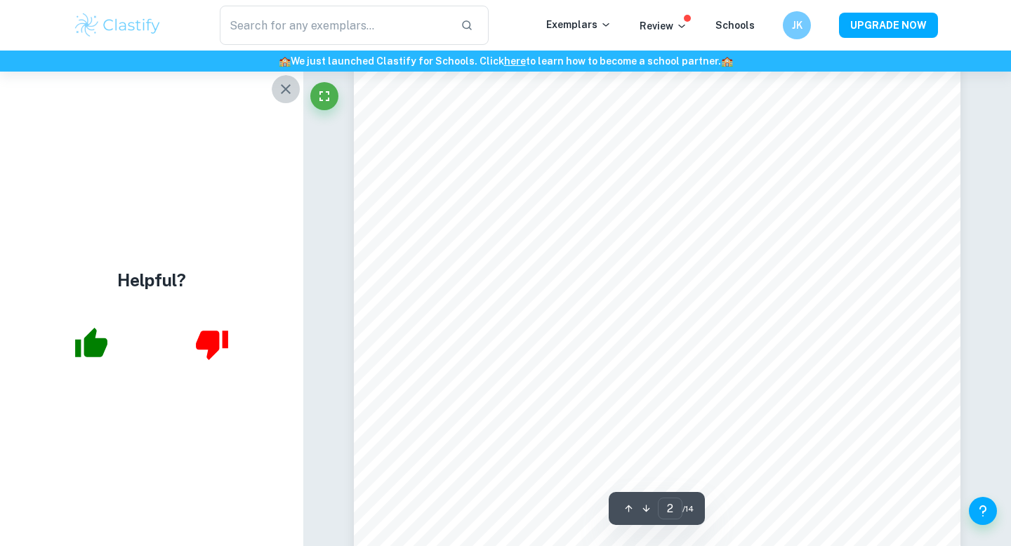
click at [294, 87] on button "button" at bounding box center [286, 89] width 28 height 28
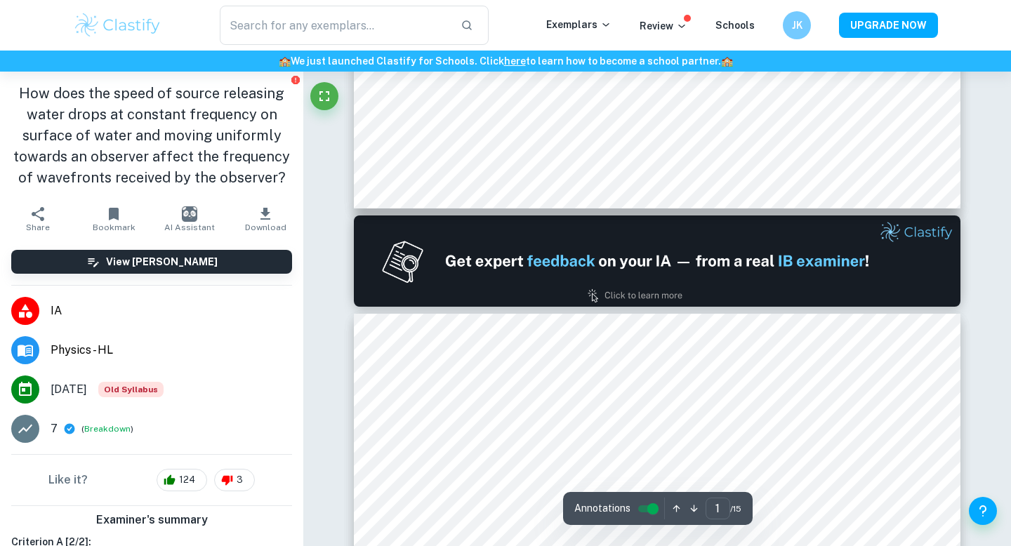
type input "2"
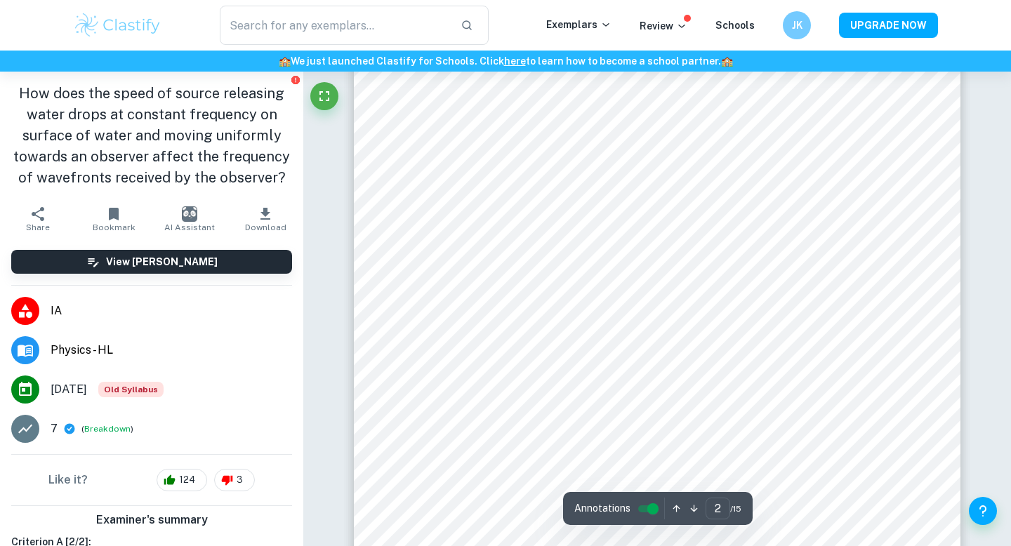
scroll to position [1283, 0]
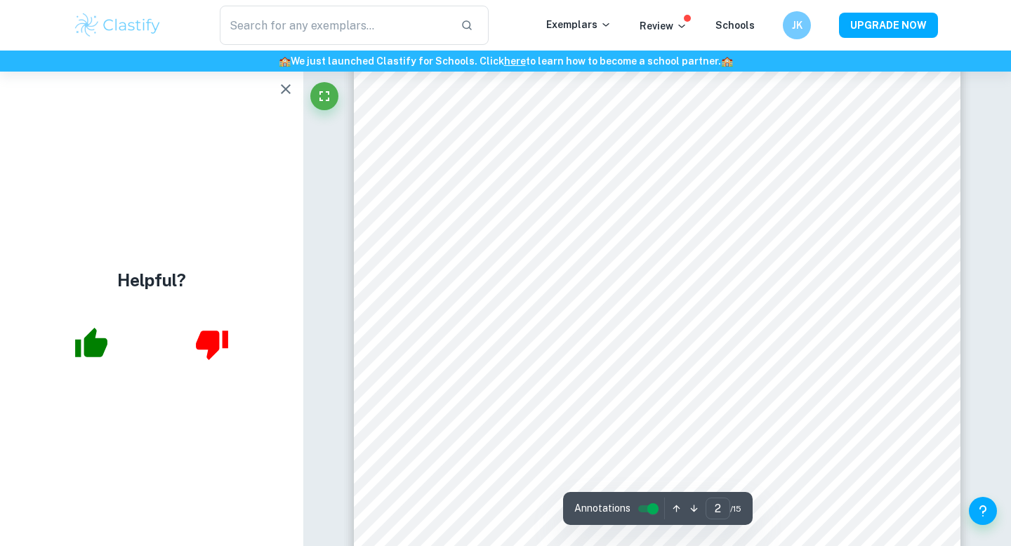
click at [276, 94] on button "button" at bounding box center [286, 89] width 28 height 28
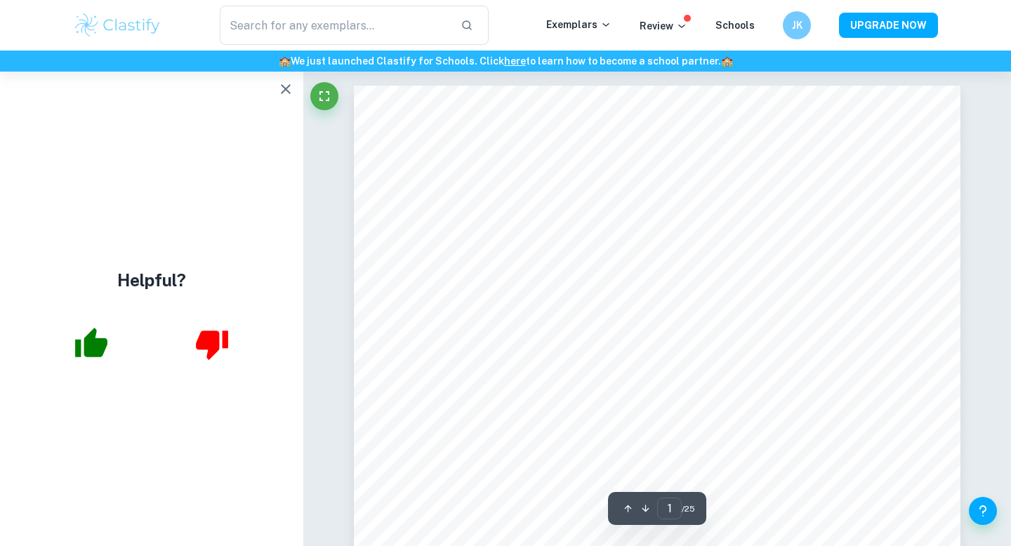
click at [291, 89] on icon "button" at bounding box center [285, 89] width 17 height 17
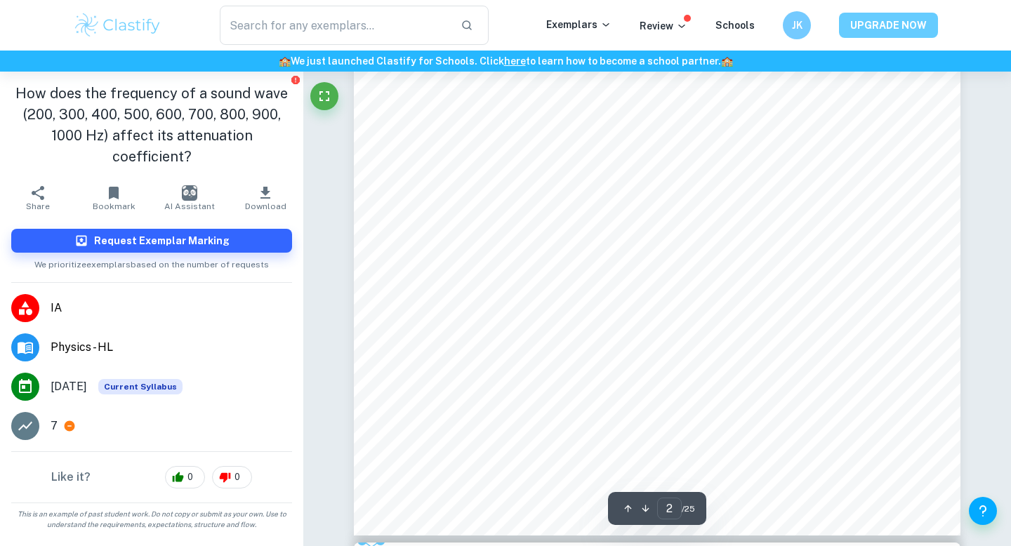
scroll to position [154, 0]
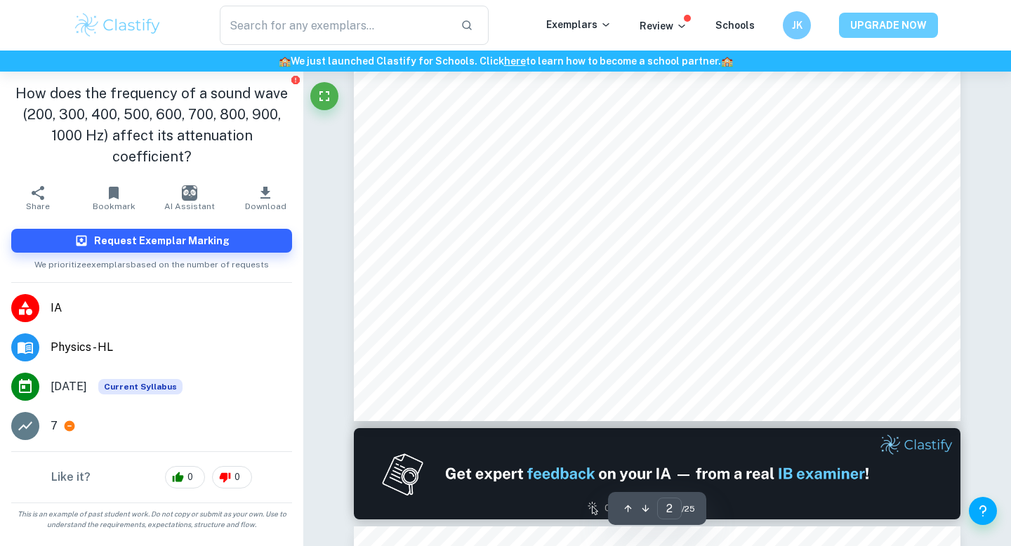
type input "1"
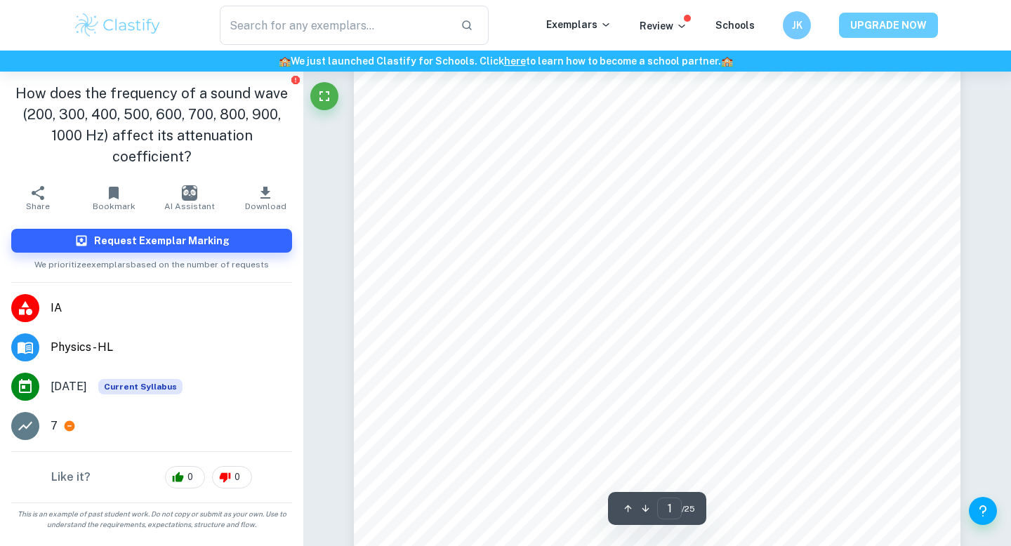
scroll to position [0, 0]
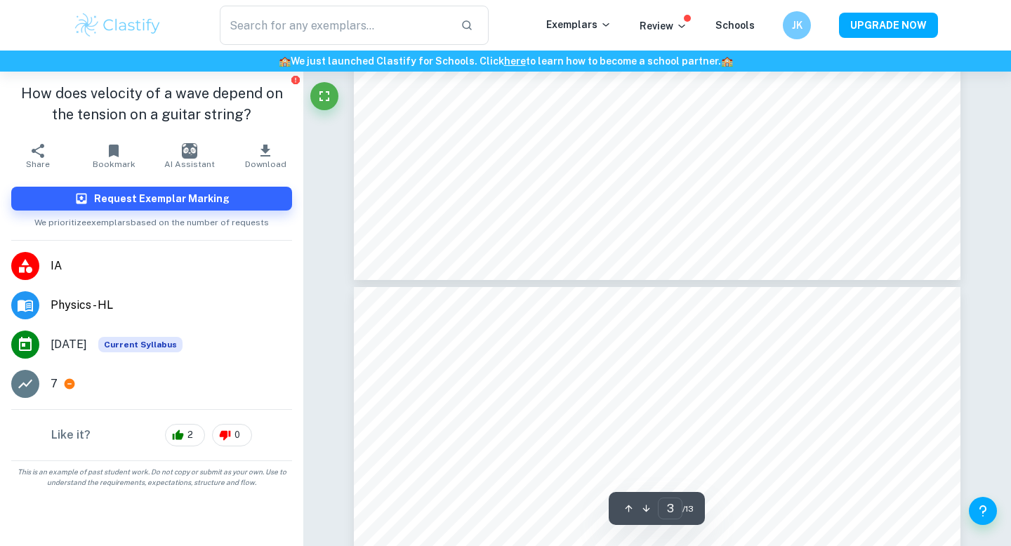
type input "4"
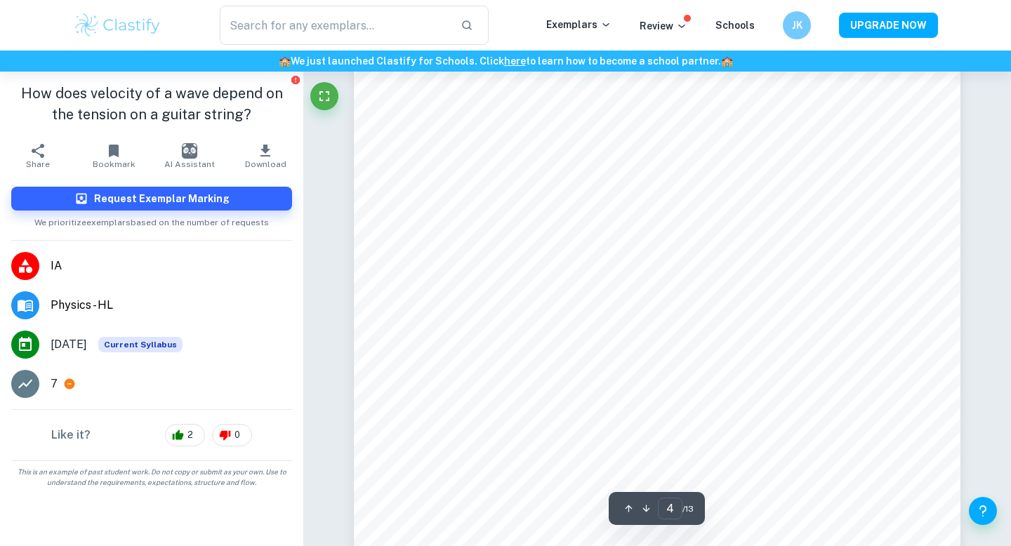
scroll to position [2968, 0]
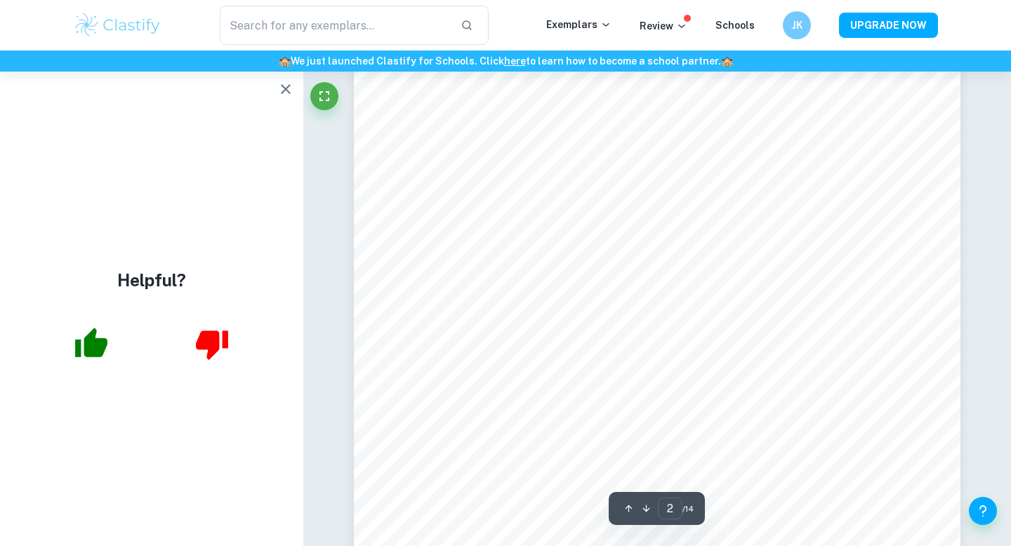
scroll to position [1032, 0]
click at [284, 83] on icon "button" at bounding box center [285, 89] width 17 height 17
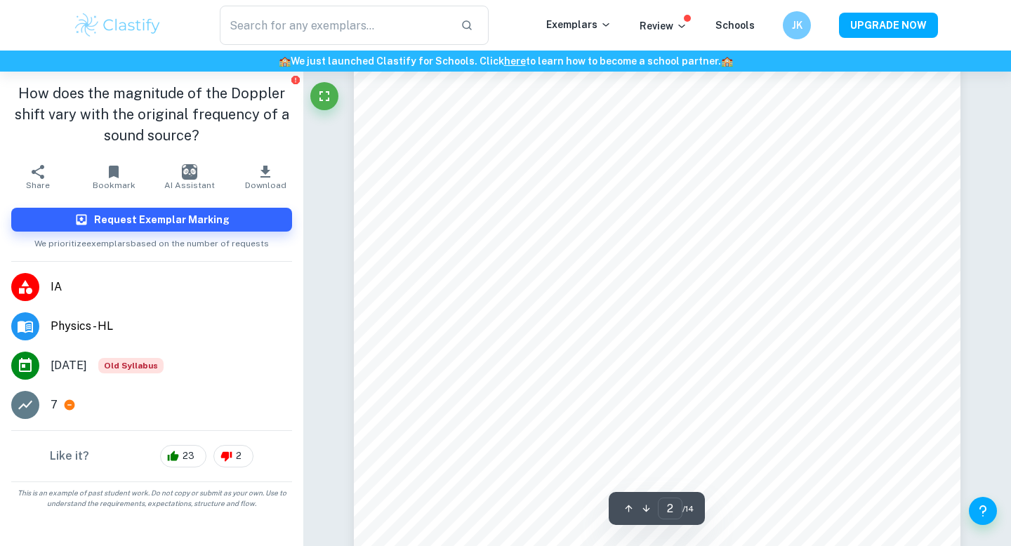
scroll to position [1023, 0]
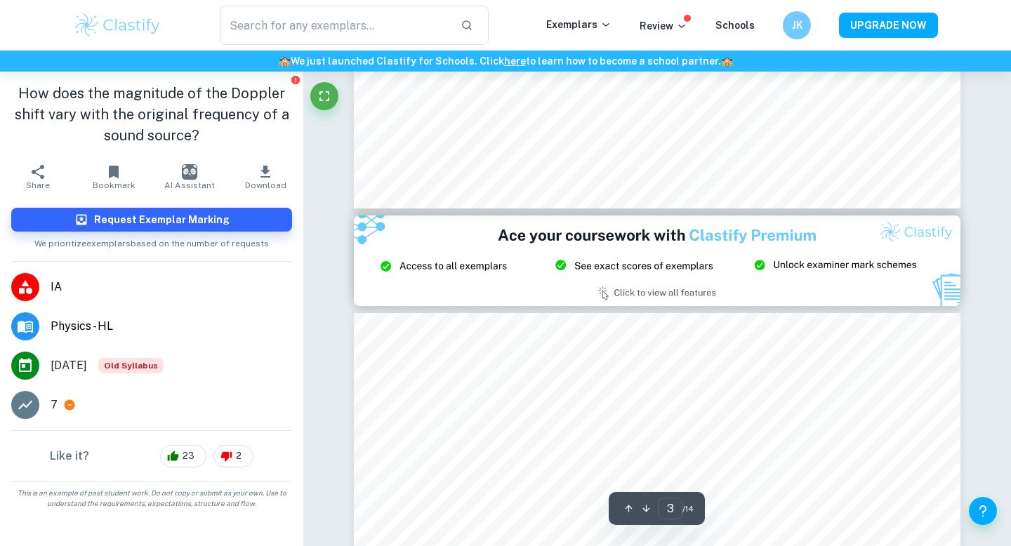
type input "2"
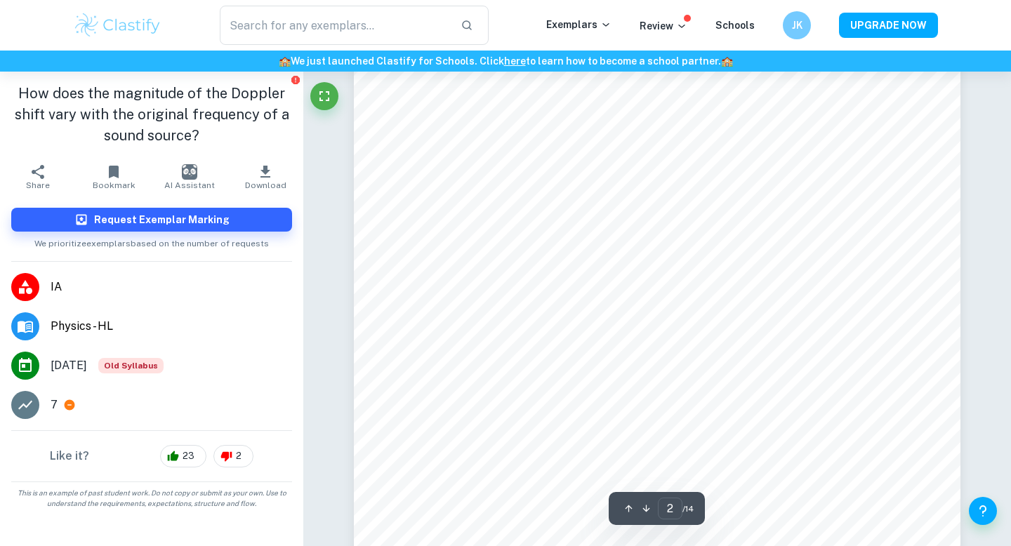
scroll to position [1159, 0]
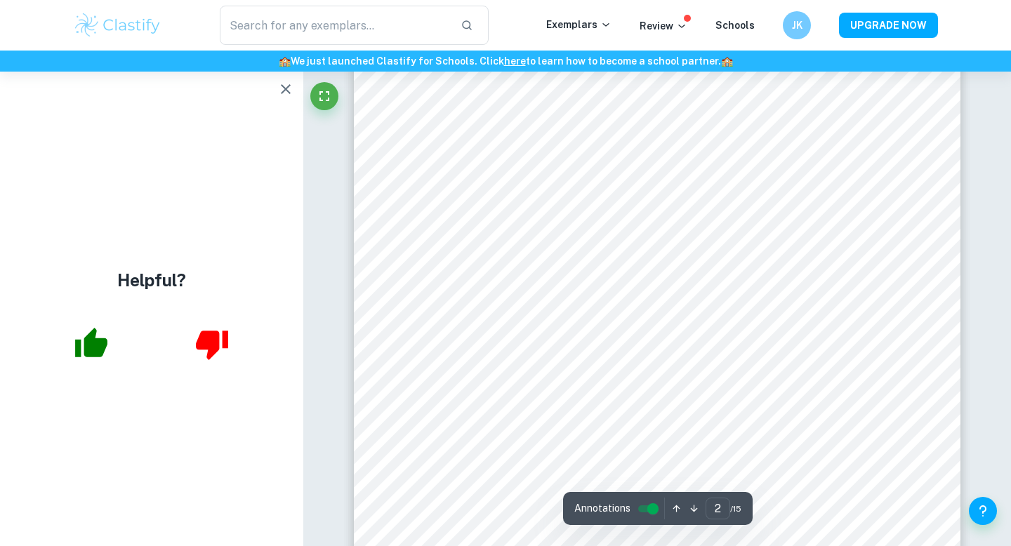
scroll to position [1220, 0]
click at [272, 89] on button "button" at bounding box center [286, 89] width 28 height 28
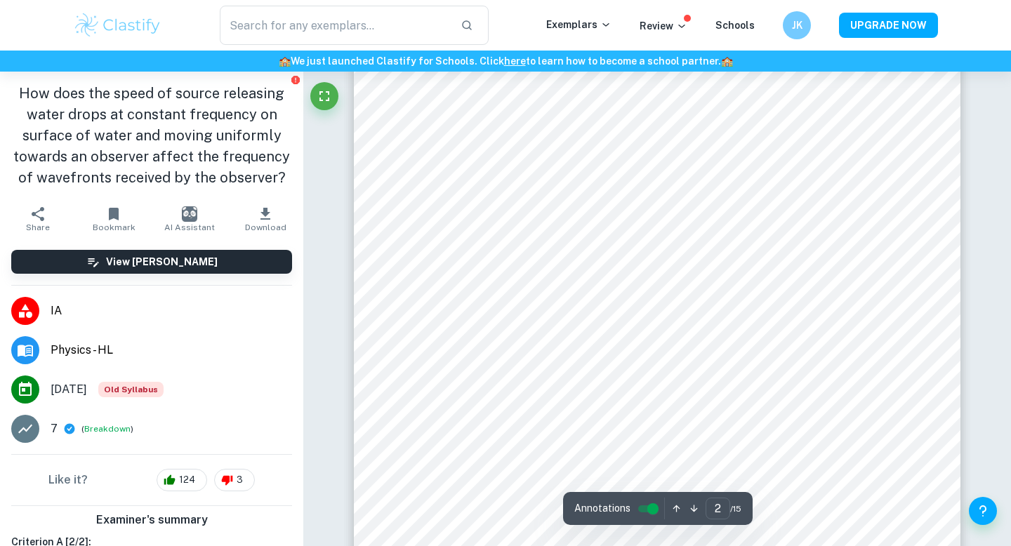
scroll to position [1446, 0]
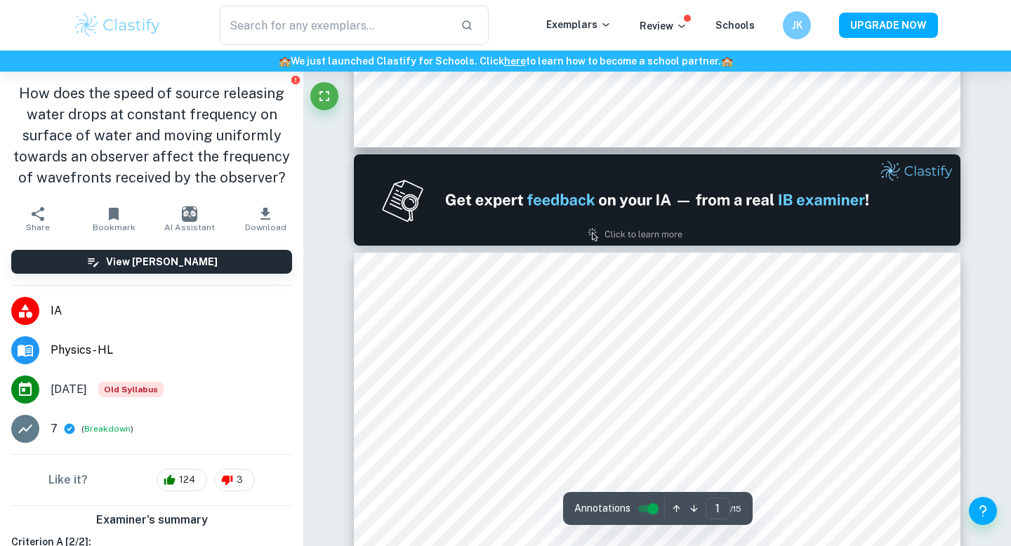
type input "2"
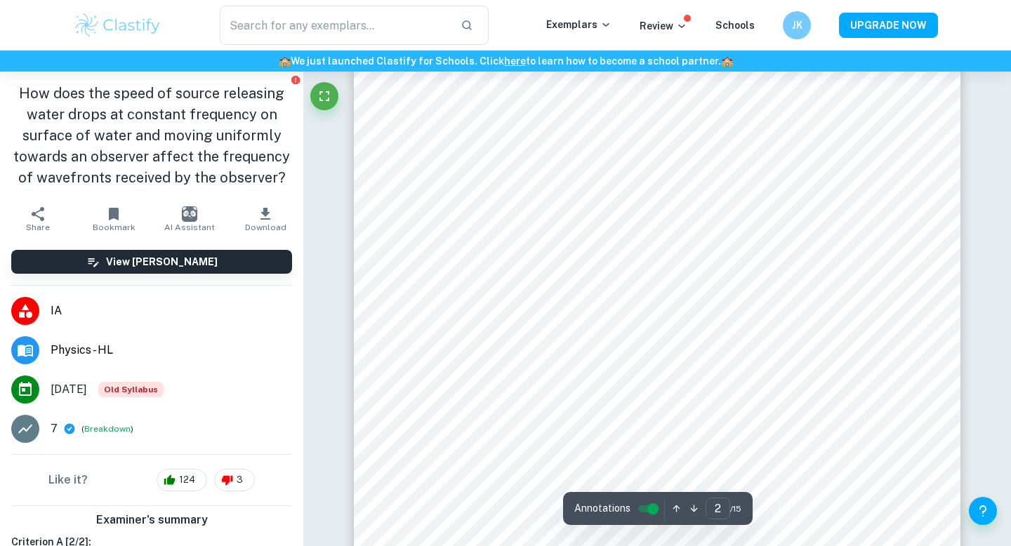
scroll to position [1030, 0]
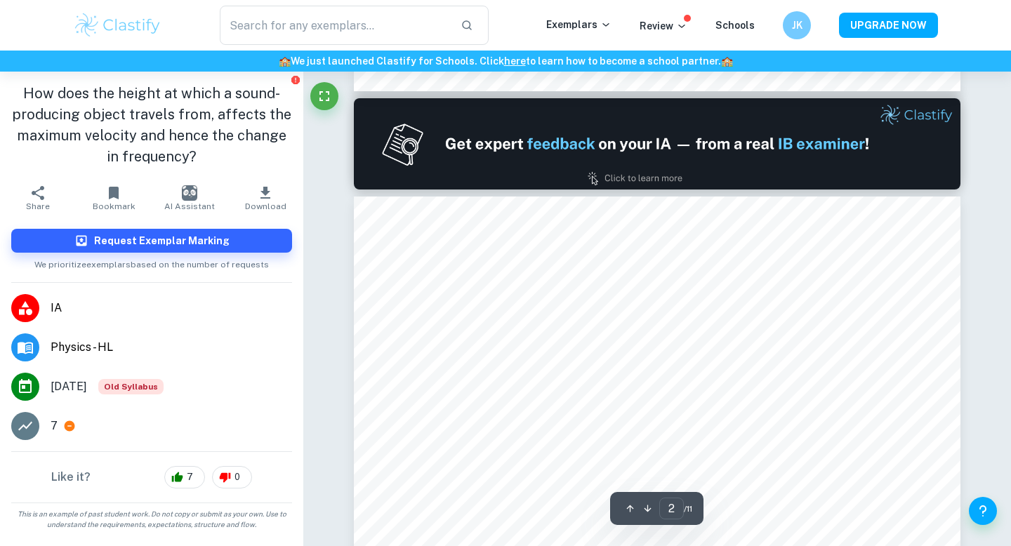
type input "1"
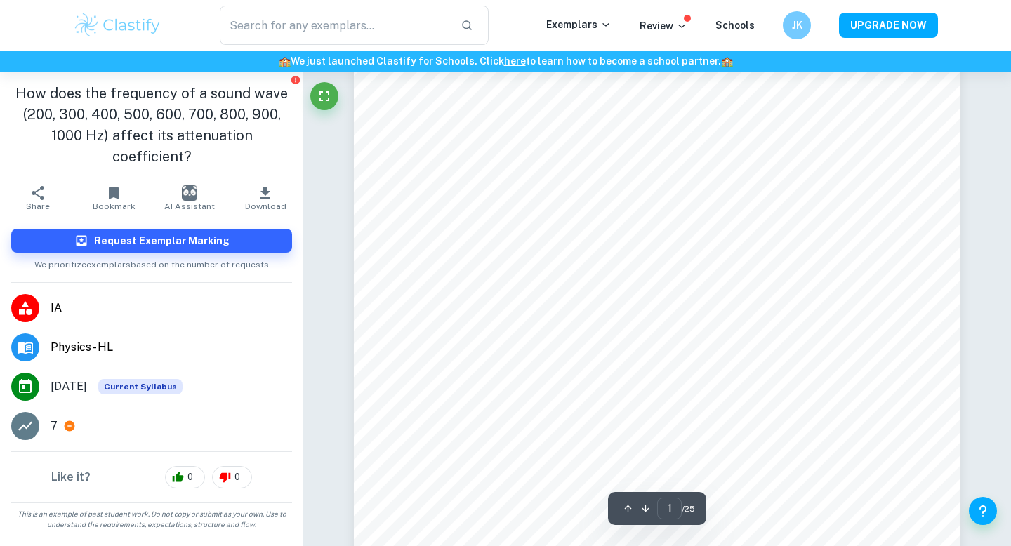
scroll to position [60, 0]
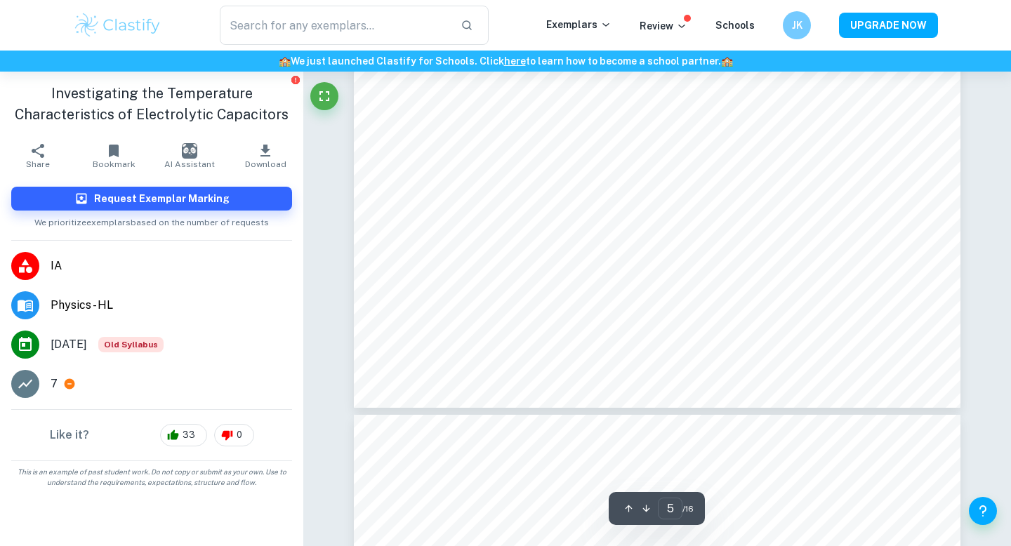
type input "6"
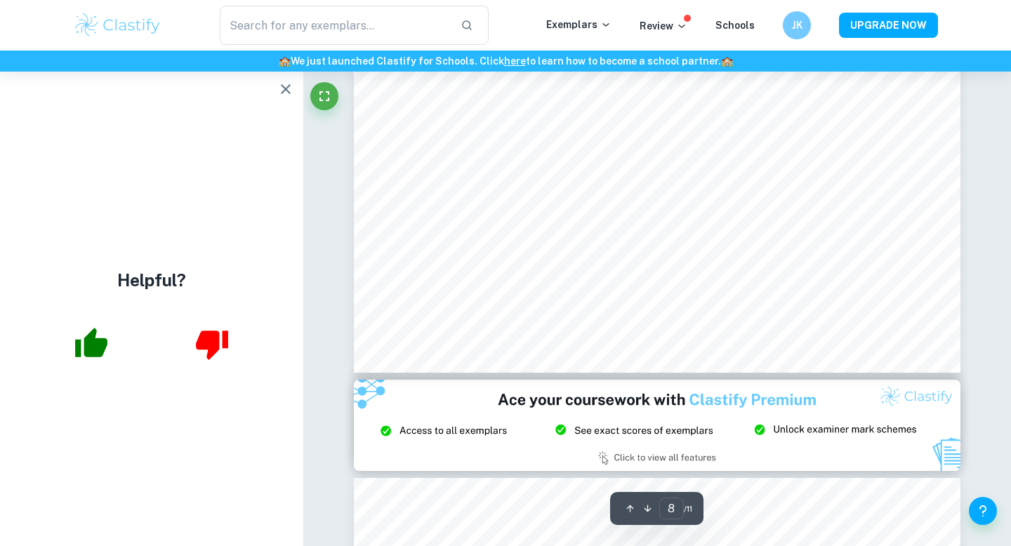
scroll to position [6242, 0]
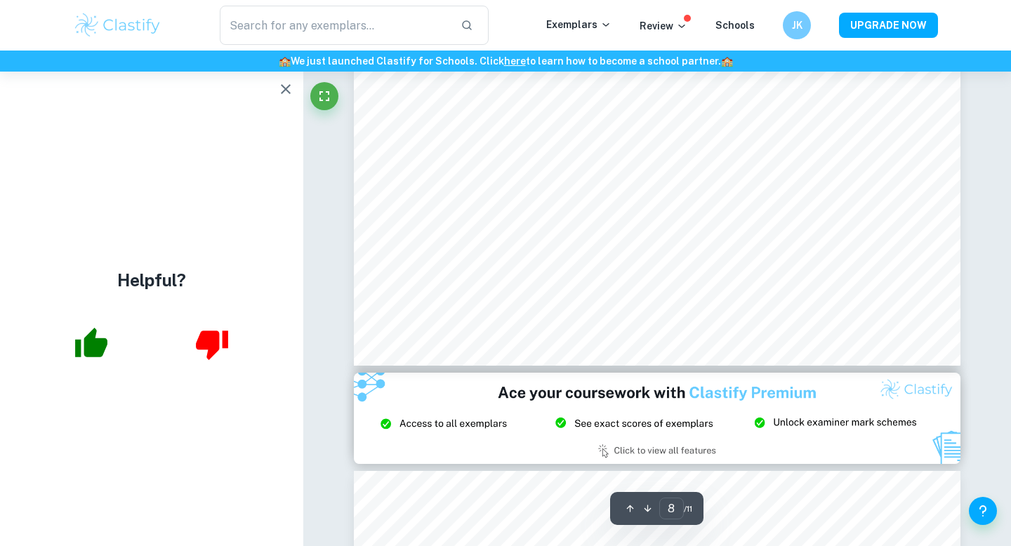
click at [283, 81] on icon "button" at bounding box center [285, 89] width 17 height 17
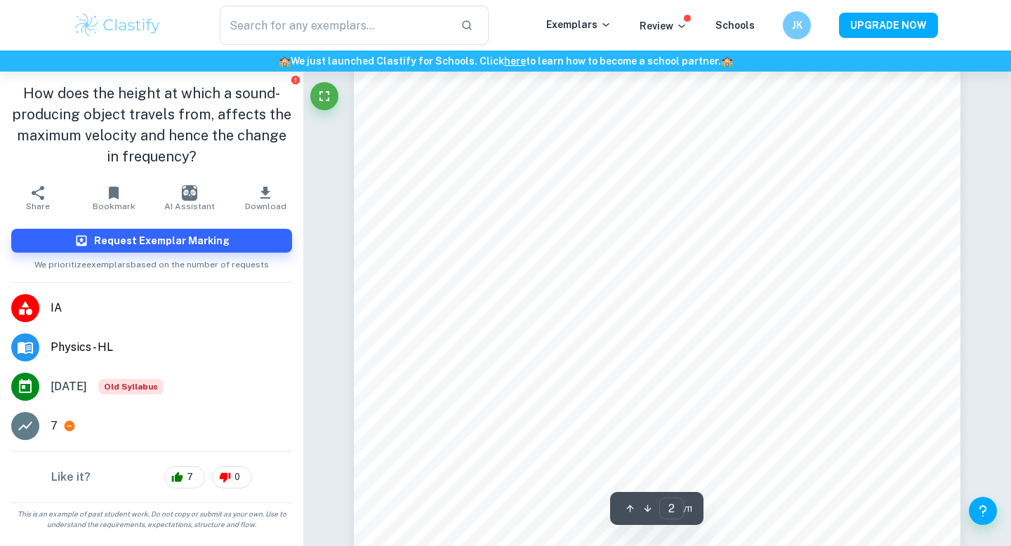
scroll to position [747, 0]
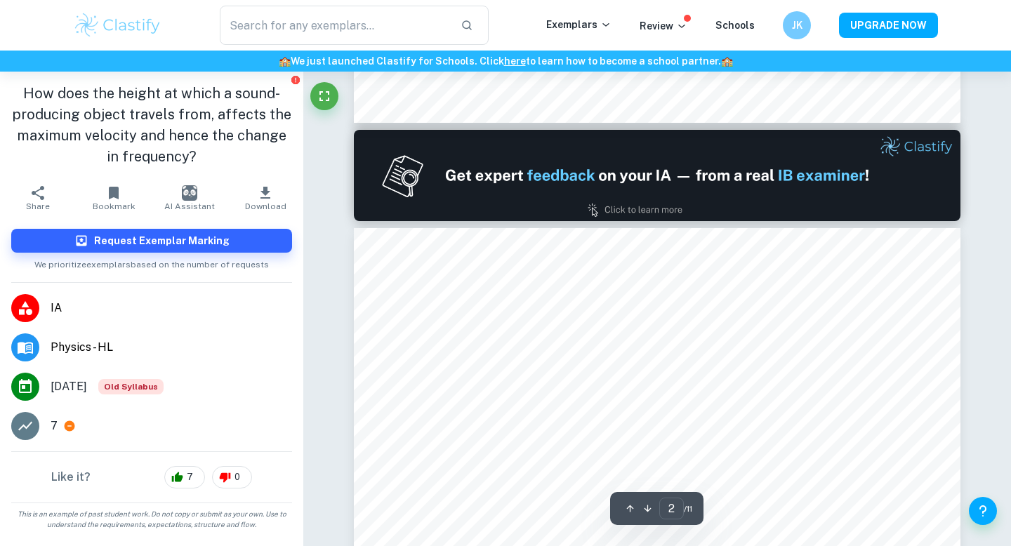
type input "1"
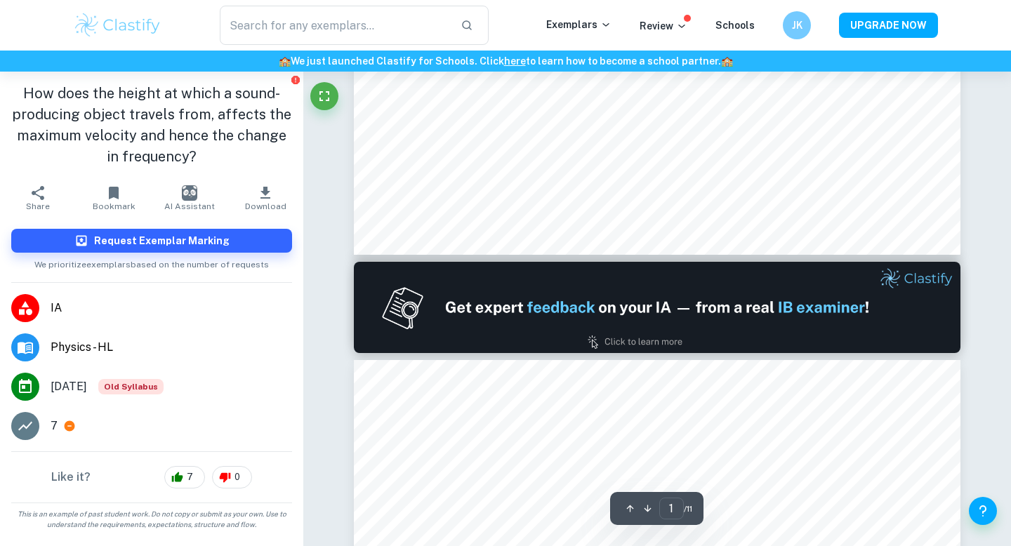
scroll to position [665, 0]
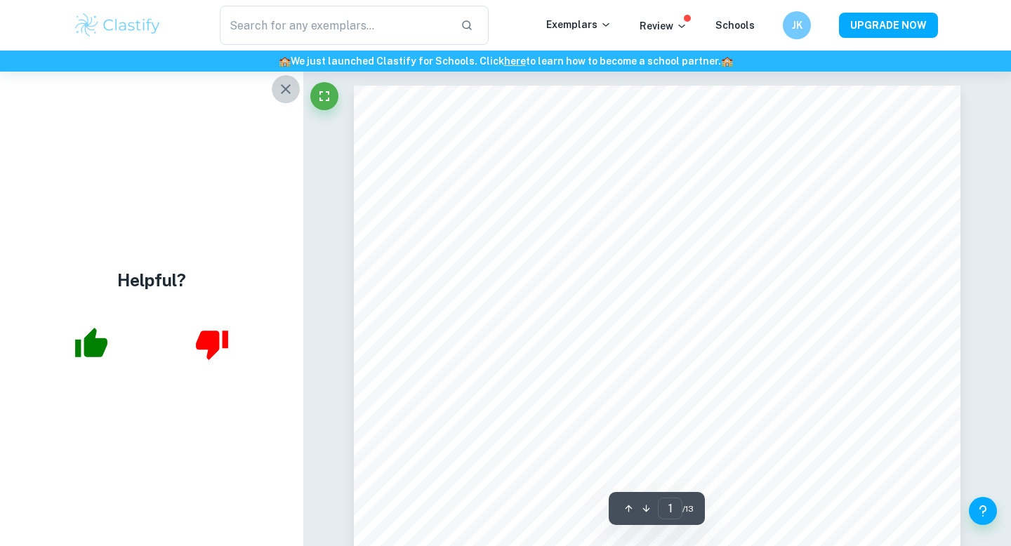
click at [290, 93] on icon "button" at bounding box center [285, 89] width 17 height 17
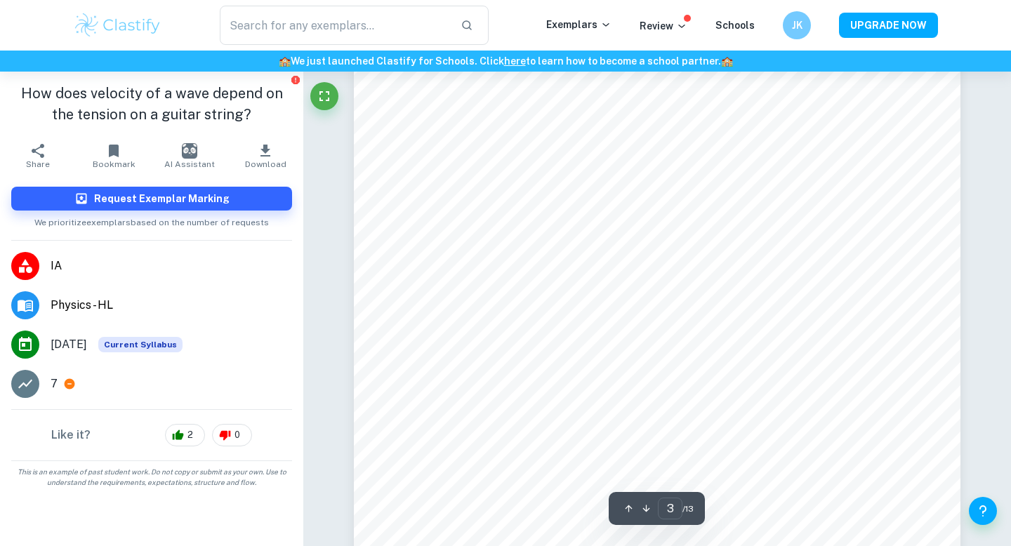
scroll to position [1376, 0]
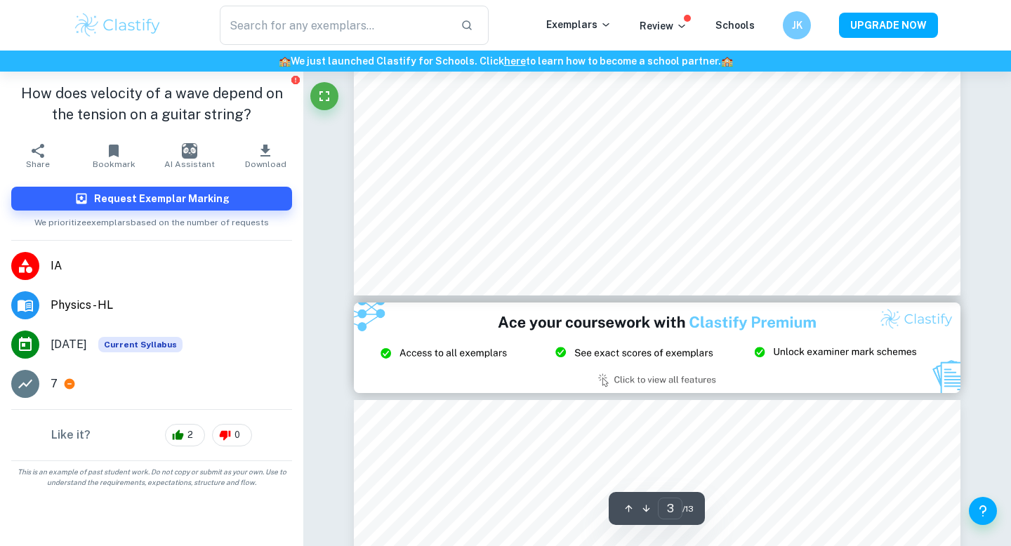
type input "2"
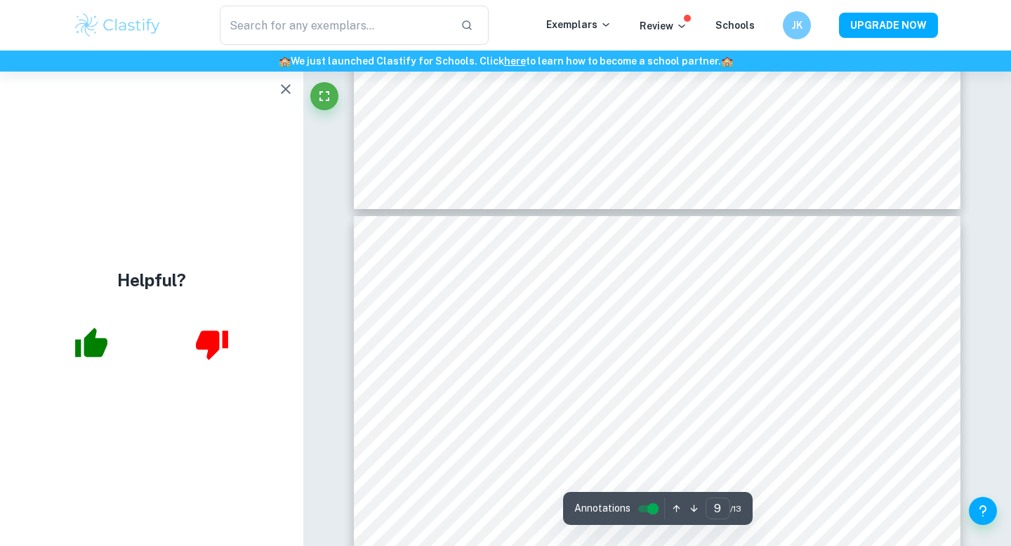
scroll to position [7564, 0]
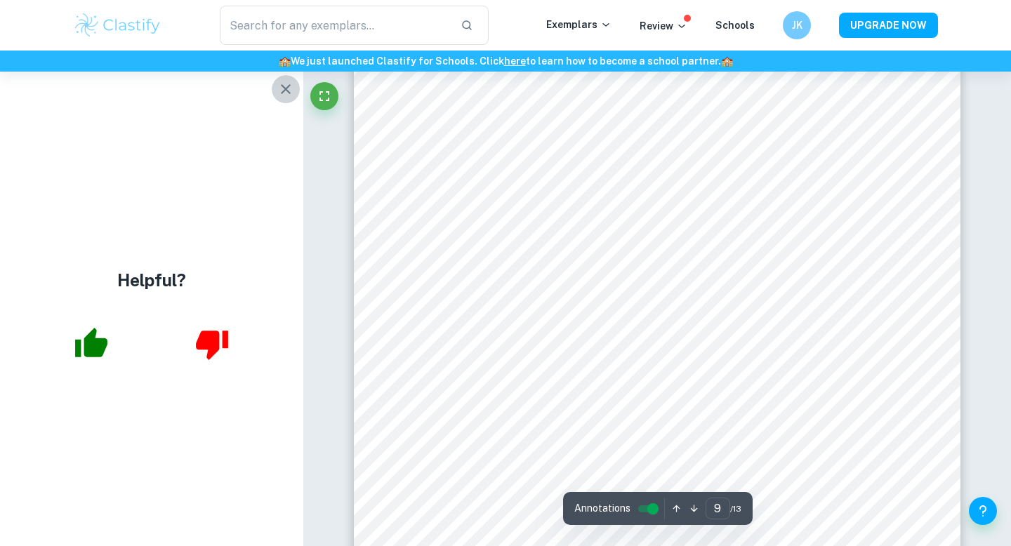
click at [288, 88] on icon "button" at bounding box center [285, 89] width 17 height 17
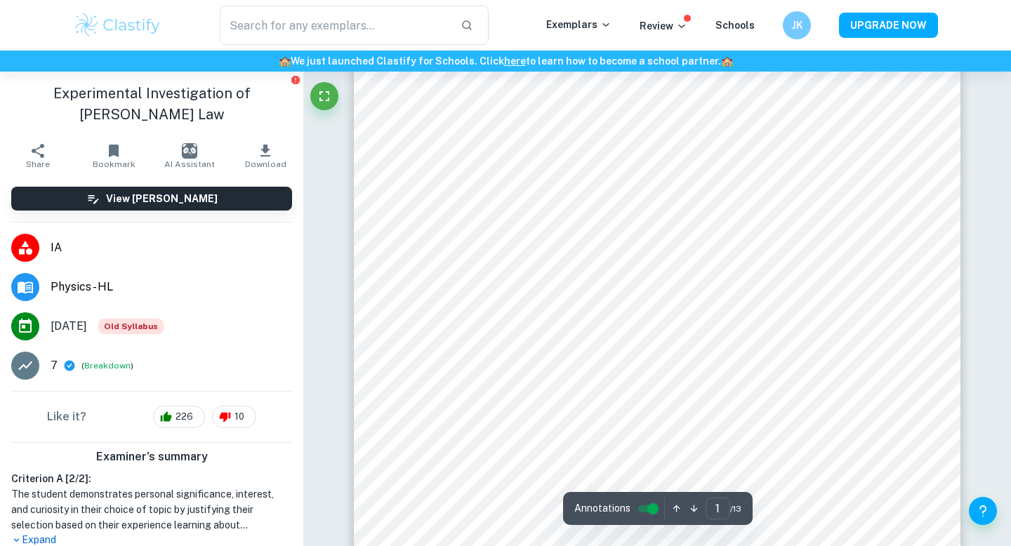
scroll to position [0, 0]
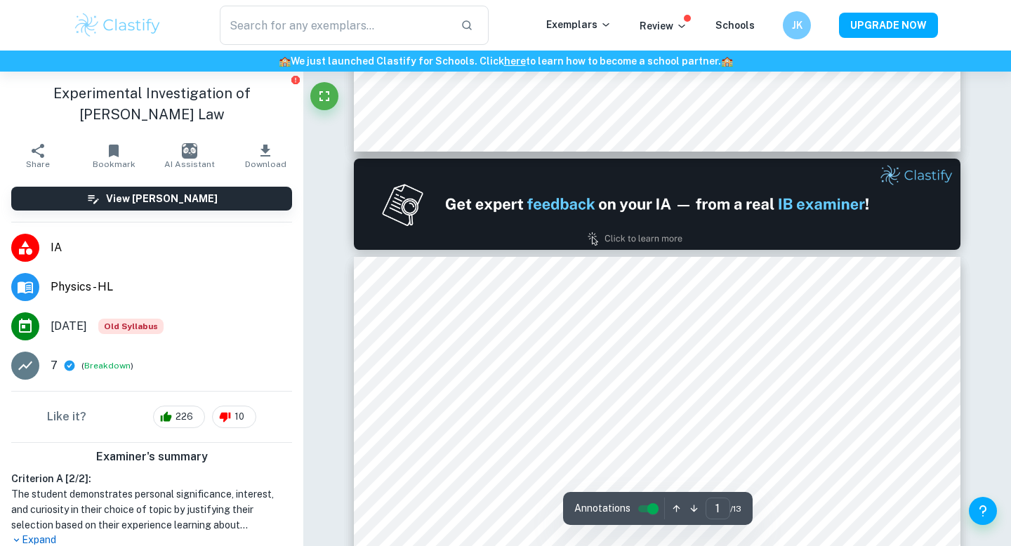
type input "2"
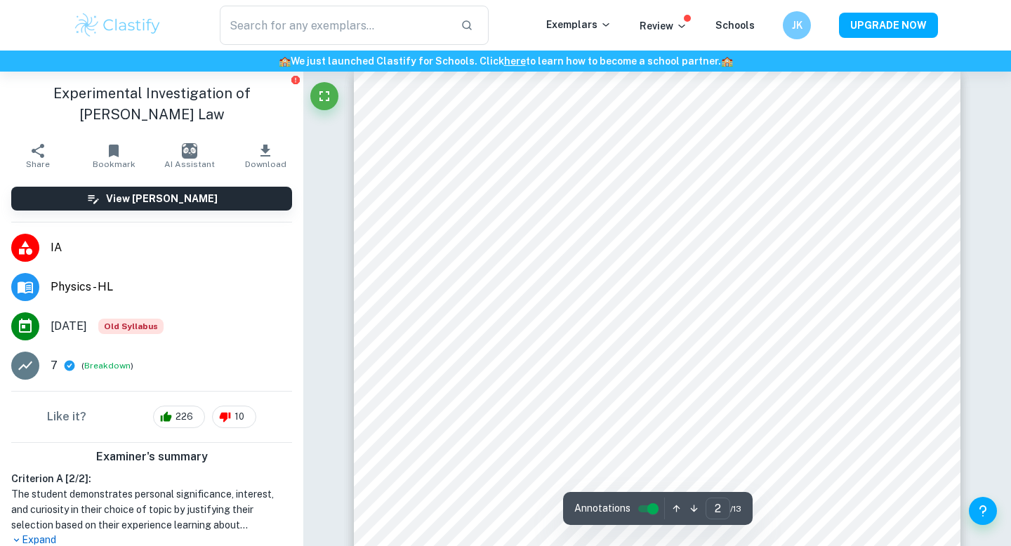
scroll to position [1316, 0]
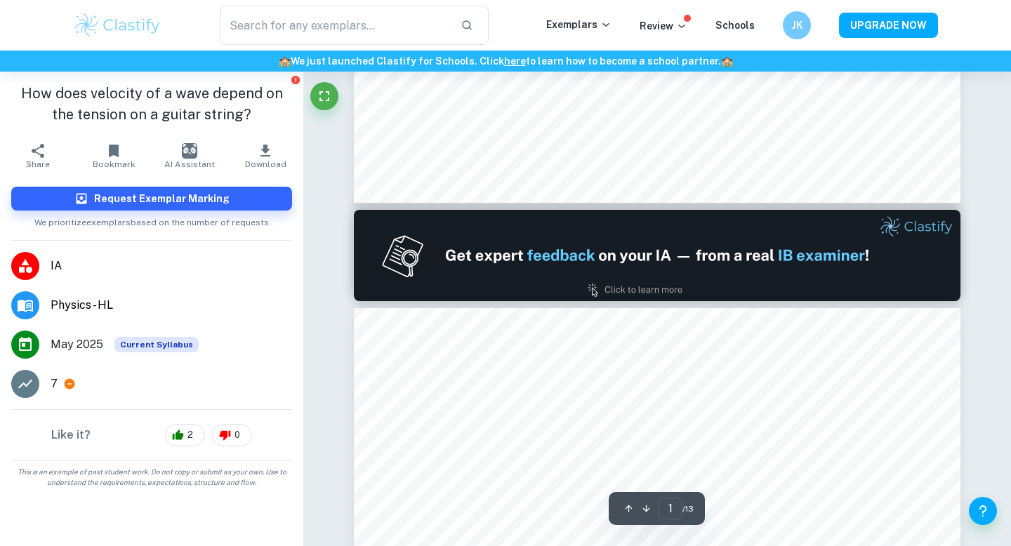
scroll to position [742, 0]
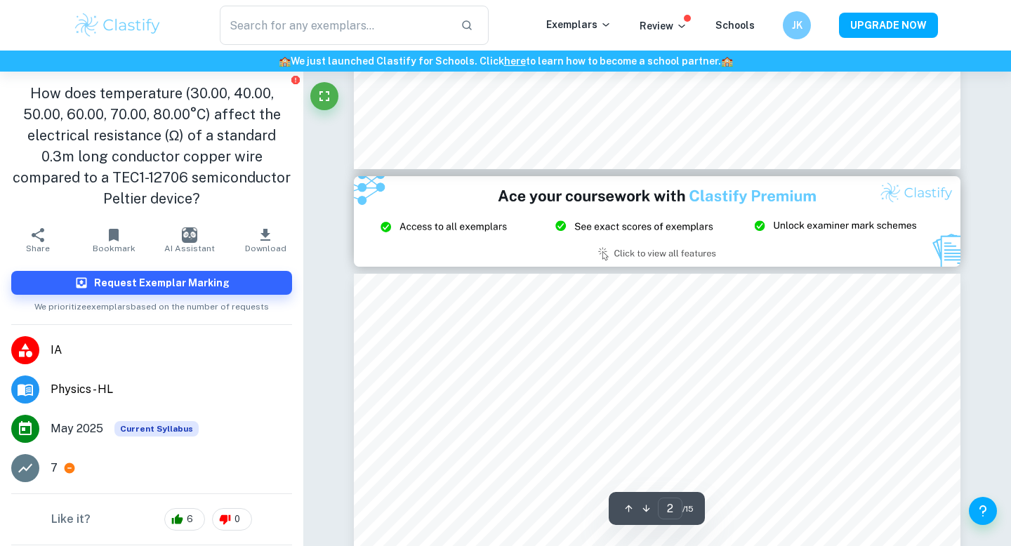
type input "3"
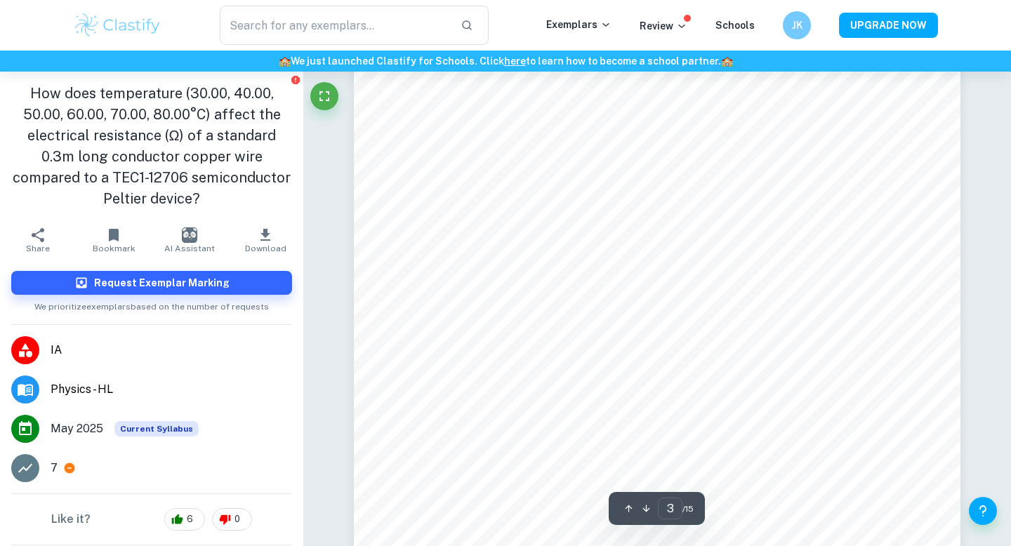
scroll to position [1868, 0]
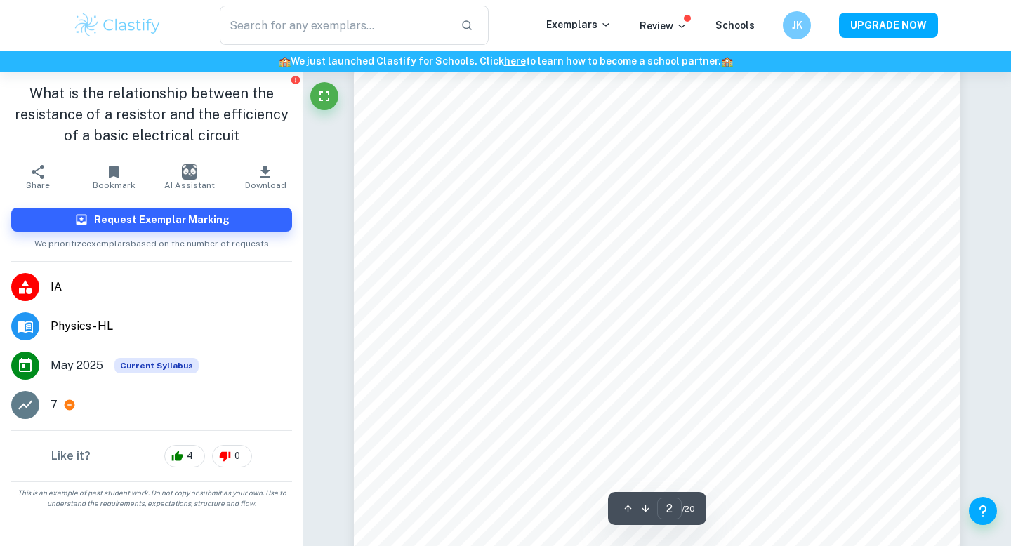
scroll to position [964, 0]
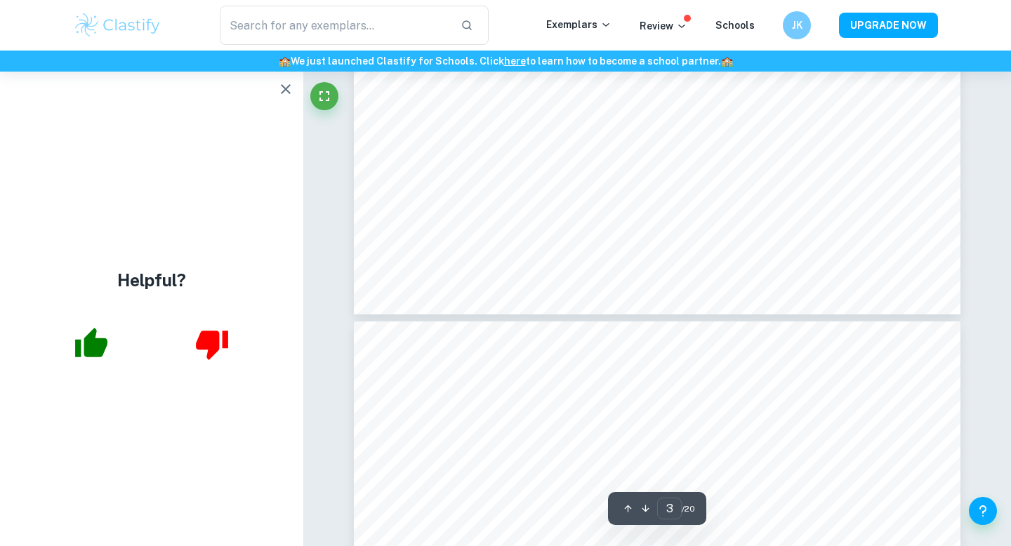
type input "4"
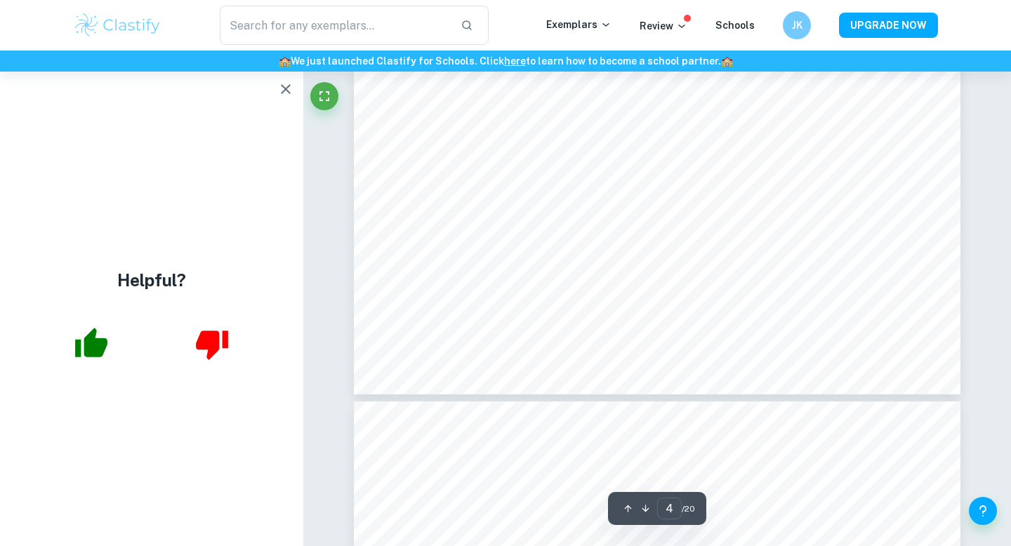
scroll to position [3022, 0]
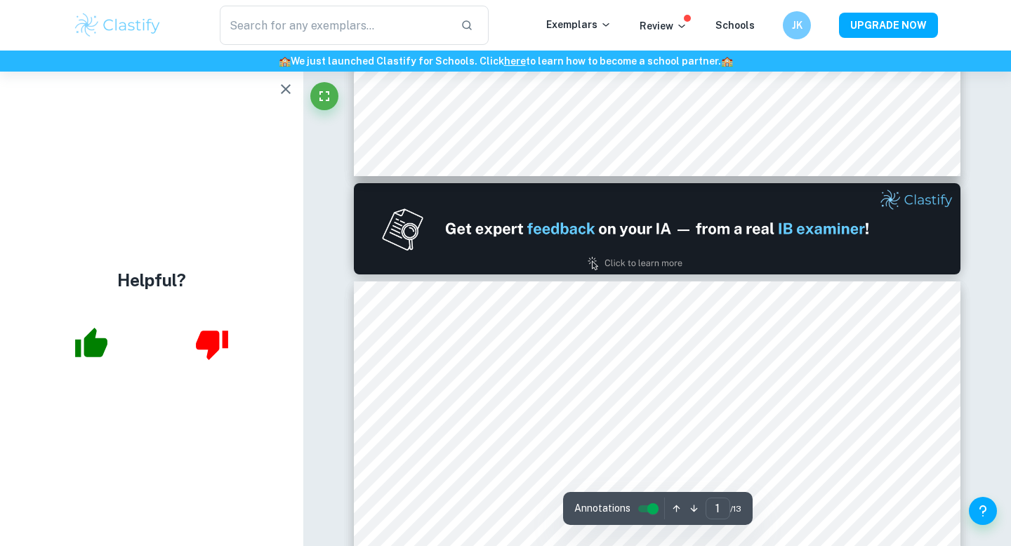
type input "2"
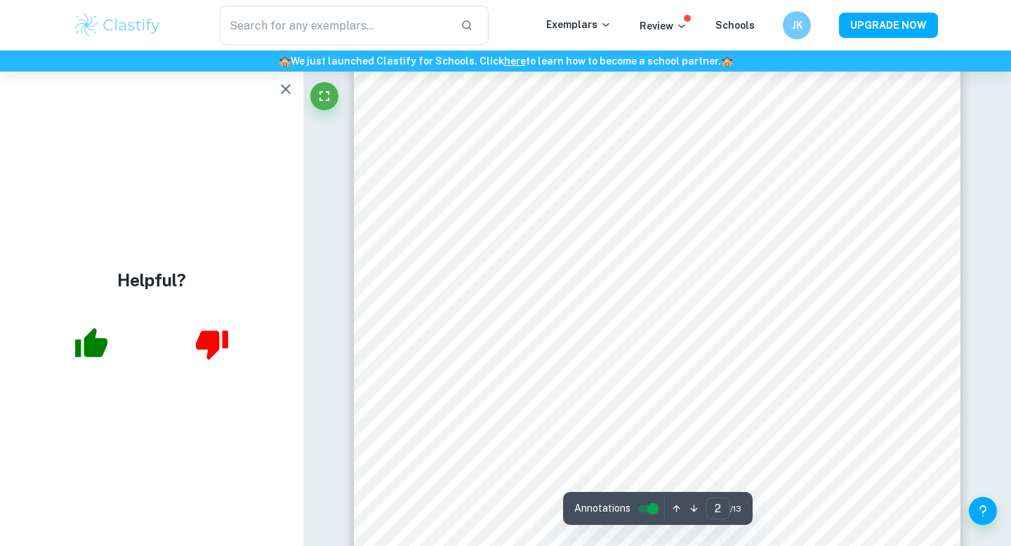
scroll to position [1174, 0]
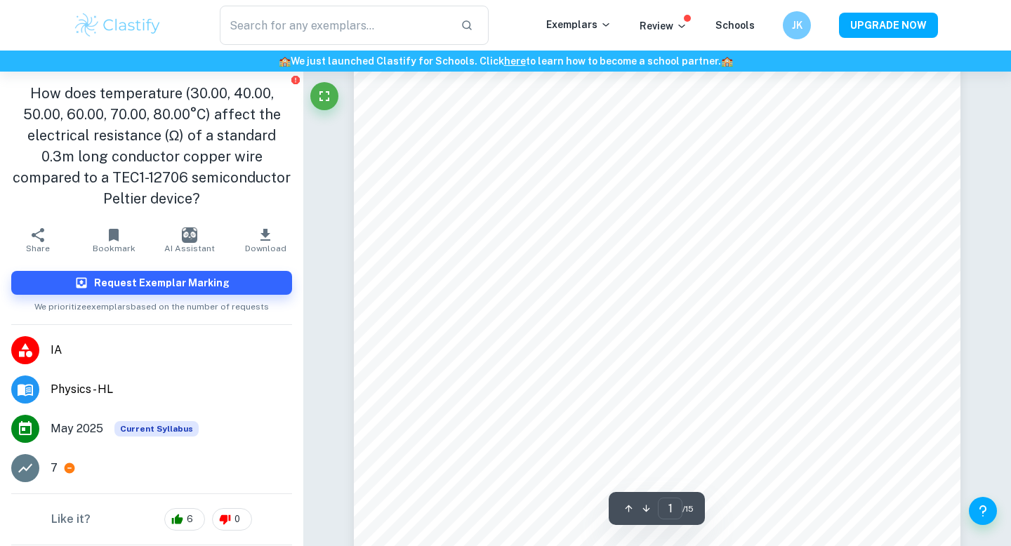
scroll to position [56, 0]
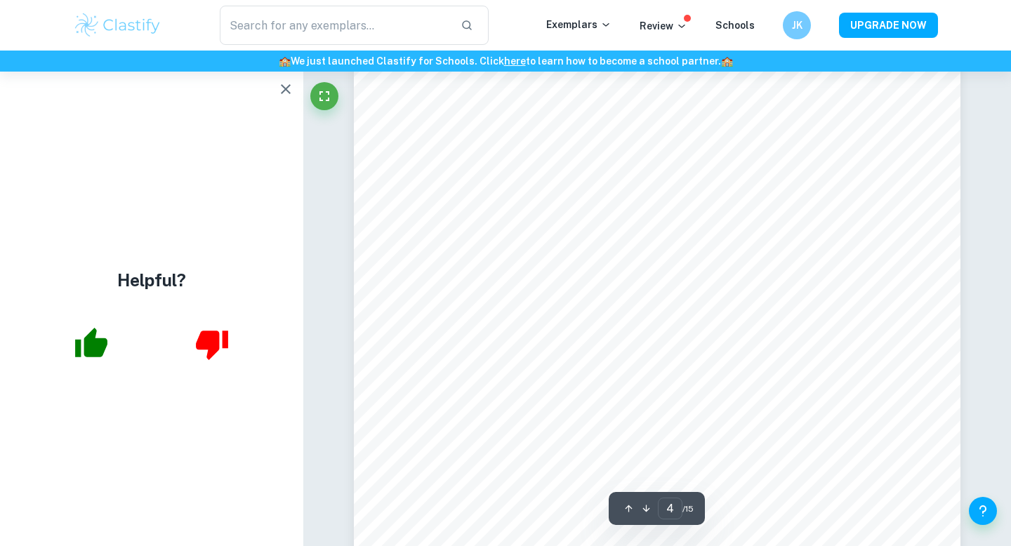
scroll to position [2827, 0]
click at [291, 74] on div "Helpful?" at bounding box center [151, 309] width 303 height 474
click at [290, 87] on icon "button" at bounding box center [285, 89] width 17 height 17
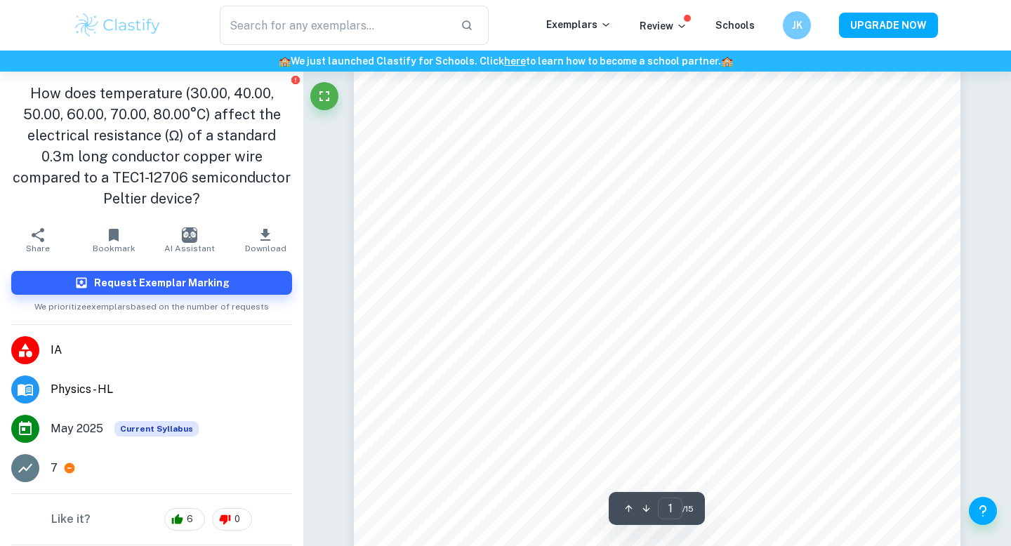
scroll to position [0, 0]
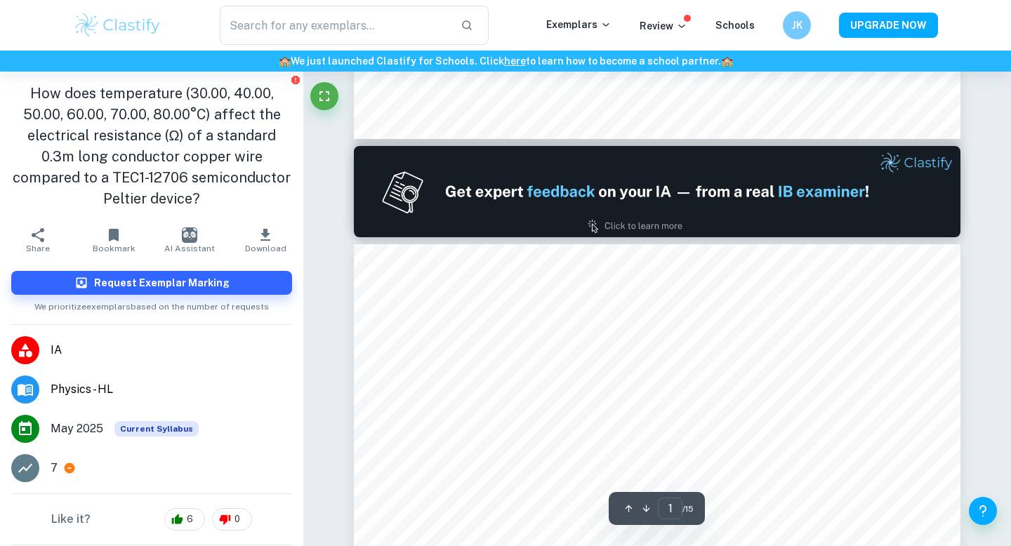
type input "2"
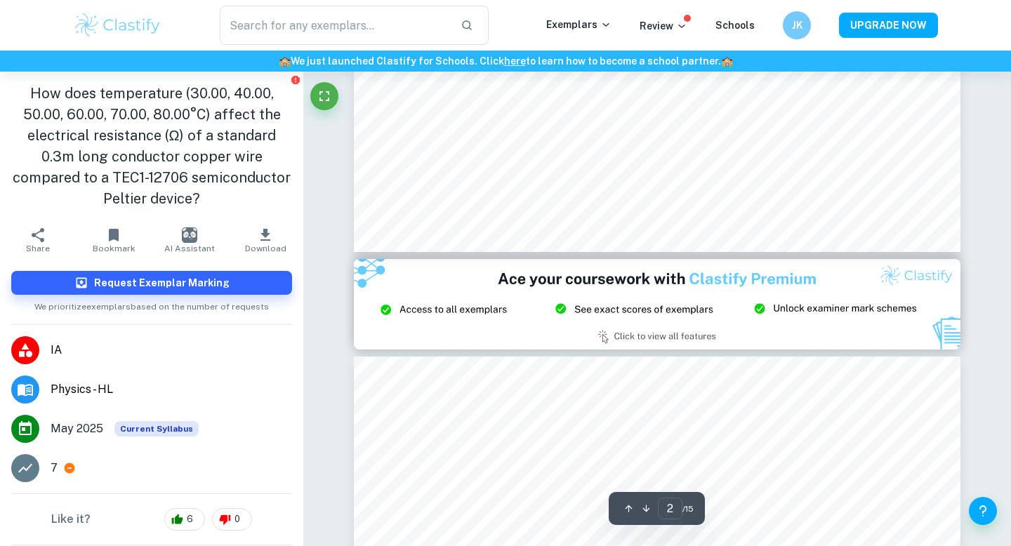
scroll to position [1484, 0]
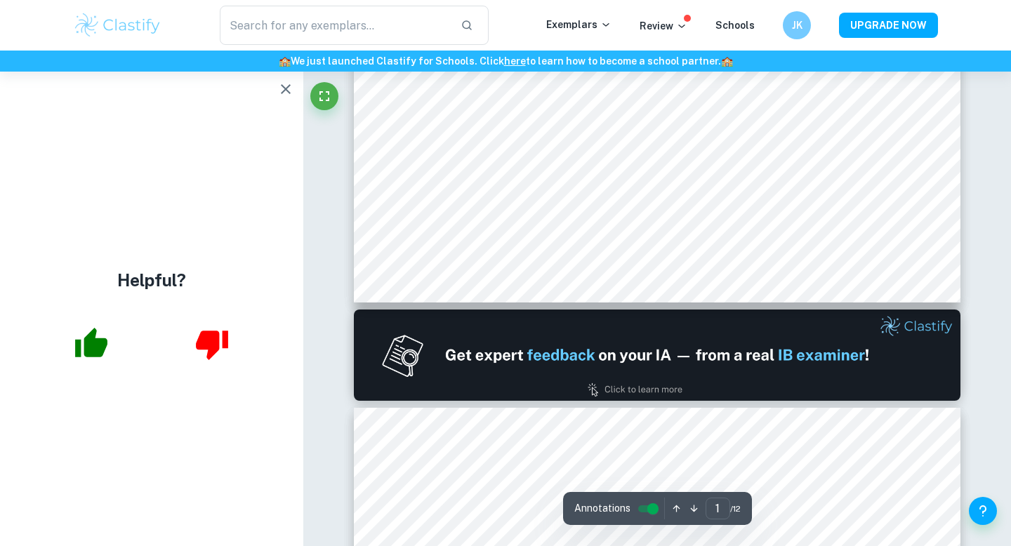
type input "2"
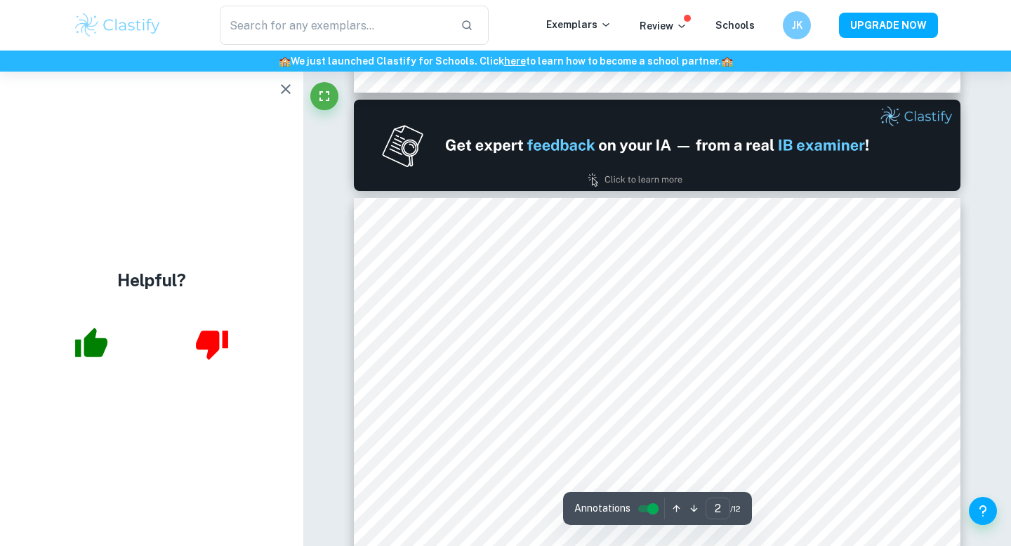
scroll to position [1046, 0]
